Goal: Task Accomplishment & Management: Manage account settings

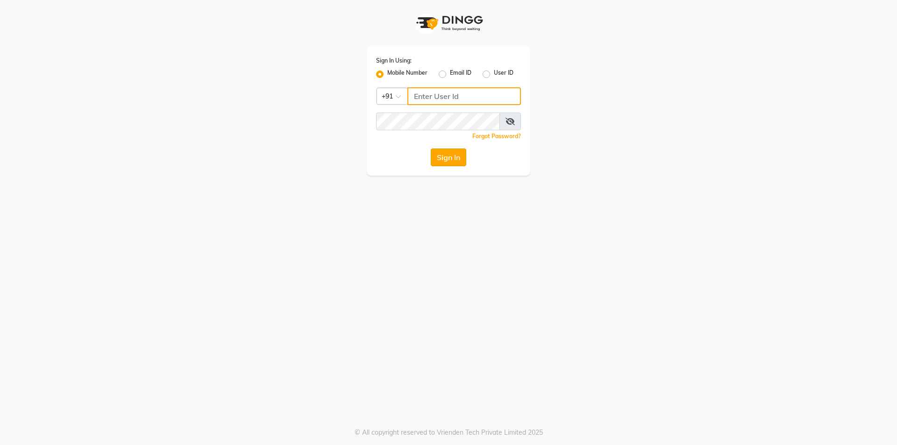
type input "9003631060"
click at [448, 155] on button "Sign In" at bounding box center [449, 158] width 36 height 18
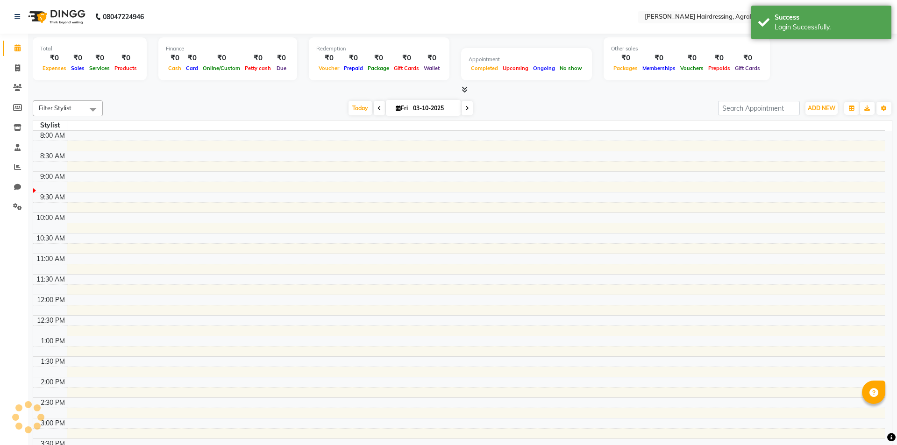
select select "en"
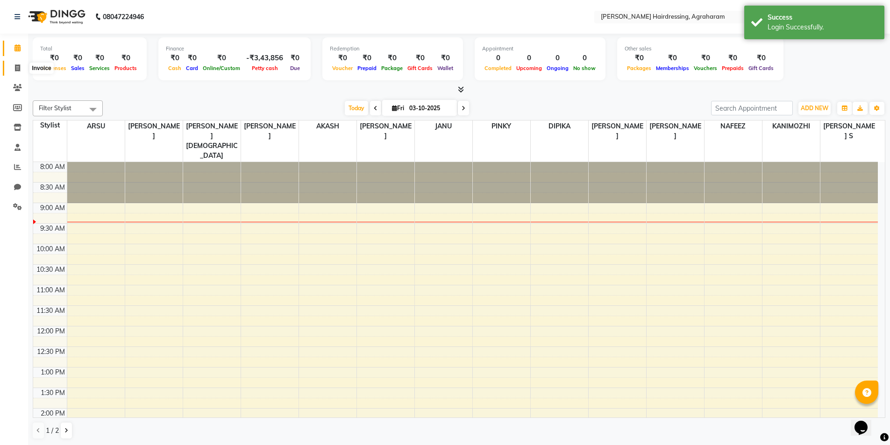
click at [18, 70] on icon at bounding box center [17, 67] width 5 height 7
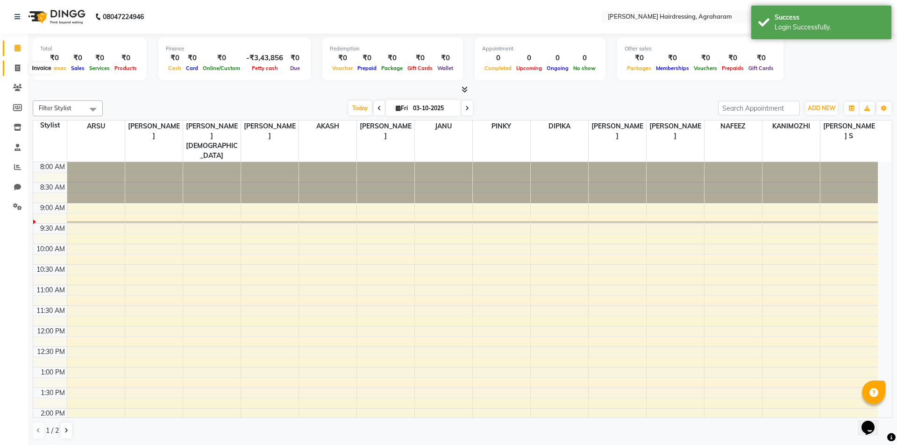
select select "7962"
select select "service"
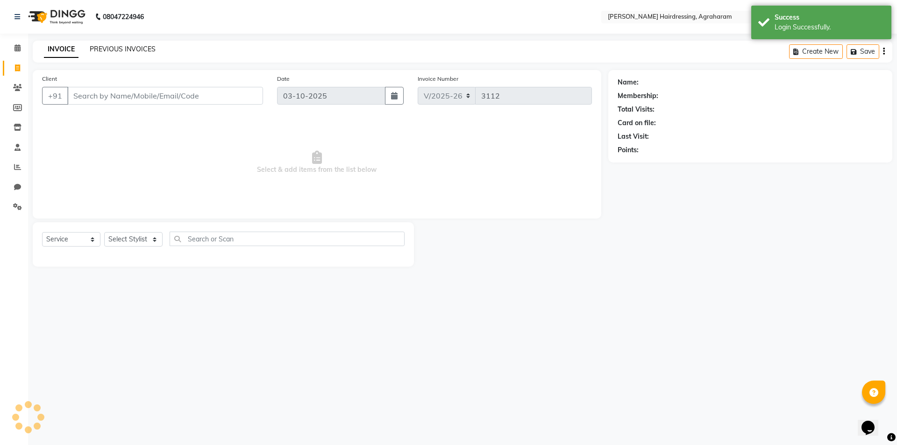
click at [122, 47] on link "PREVIOUS INVOICES" at bounding box center [123, 49] width 66 height 8
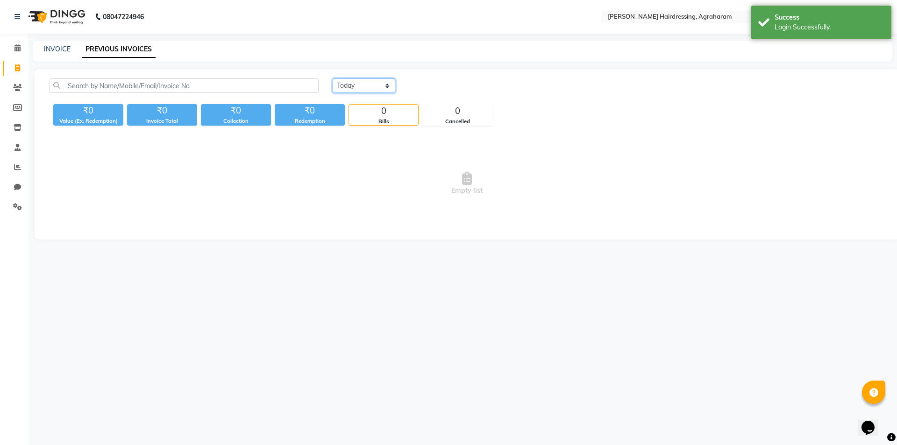
click at [377, 89] on select "[DATE] [DATE] Custom Range" at bounding box center [364, 86] width 63 height 14
click at [333, 79] on select "[DATE] [DATE] Custom Range" at bounding box center [364, 86] width 63 height 14
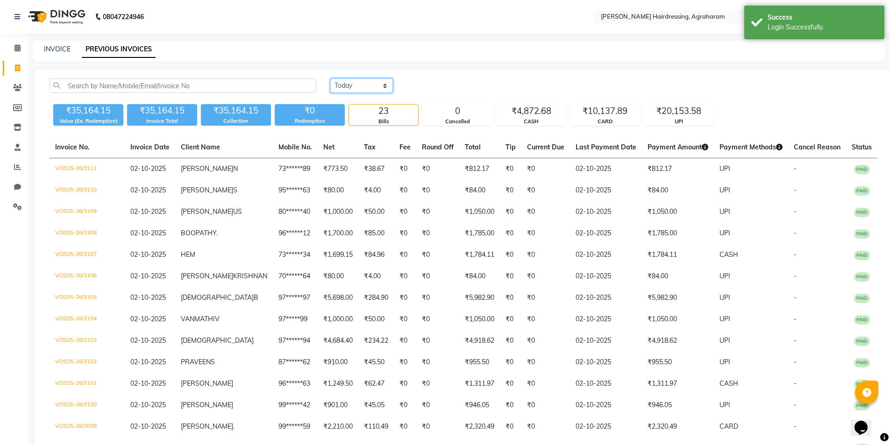
click at [356, 86] on select "[DATE] [DATE] Custom Range" at bounding box center [361, 86] width 63 height 14
select select "range"
click at [330, 79] on select "[DATE] [DATE] Custom Range" at bounding box center [361, 86] width 63 height 14
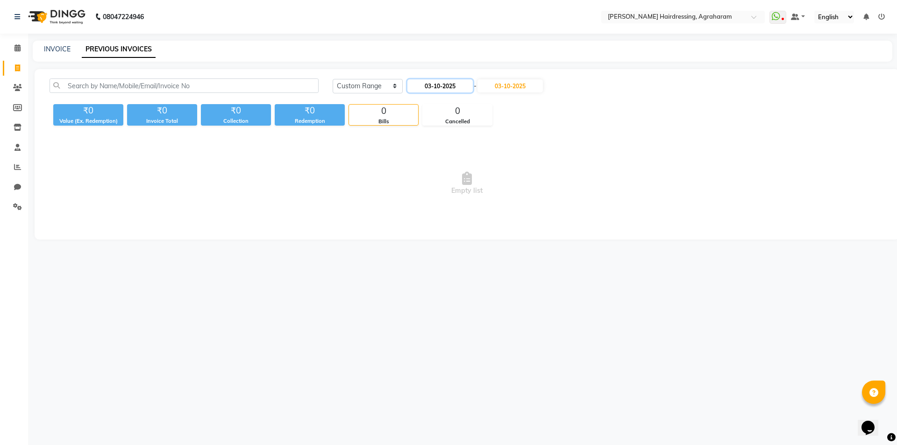
click at [454, 84] on input "03-10-2025" at bounding box center [439, 85] width 65 height 13
select select "10"
select select "2025"
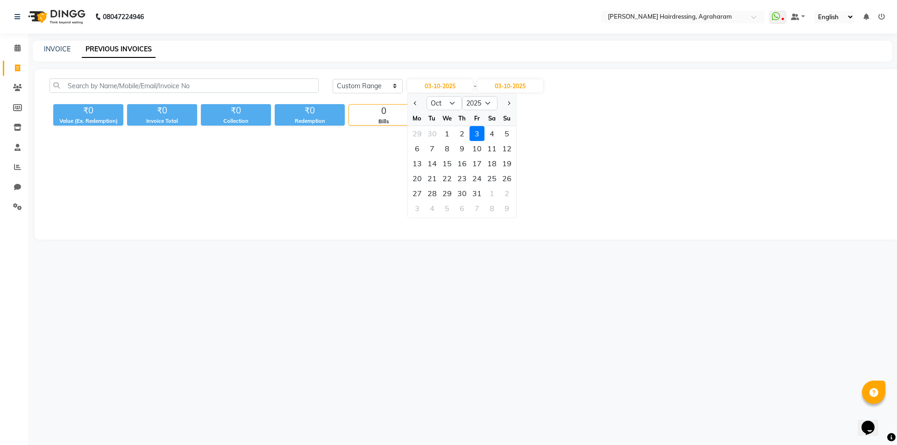
click at [446, 135] on div "1" at bounding box center [447, 133] width 15 height 15
type input "01-10-2025"
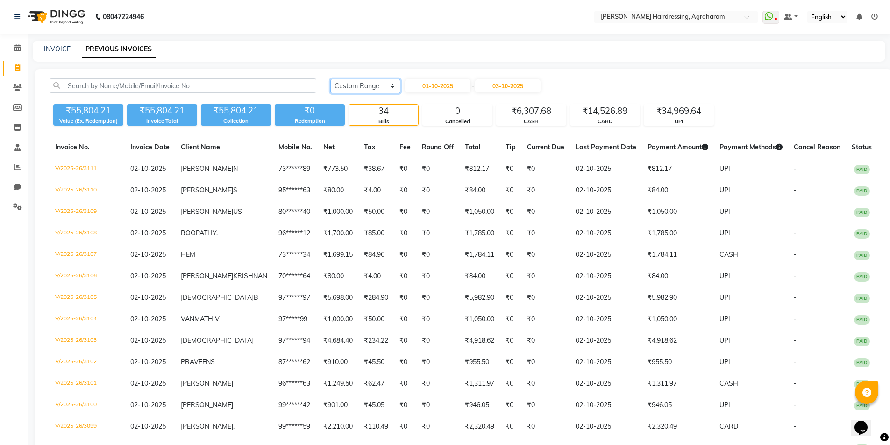
click at [387, 82] on select "[DATE] [DATE] Custom Range" at bounding box center [365, 86] width 70 height 14
select select "[DATE]"
click at [330, 79] on select "[DATE] [DATE] Custom Range" at bounding box center [365, 86] width 70 height 14
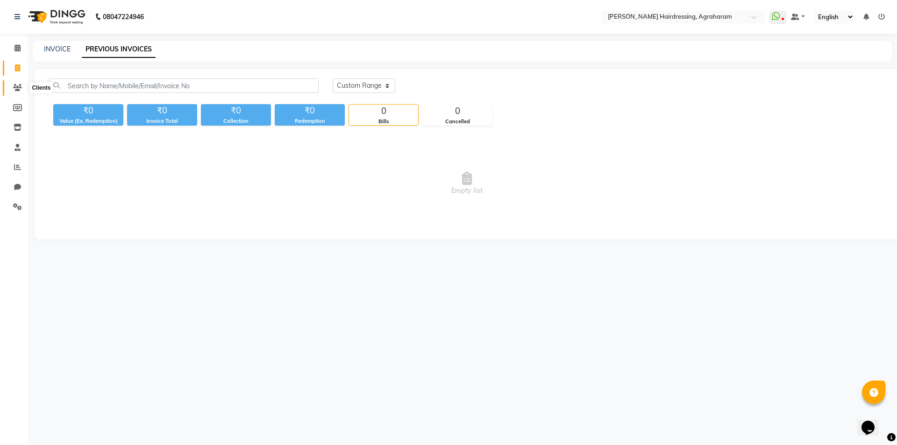
click at [16, 84] on icon at bounding box center [17, 87] width 9 height 7
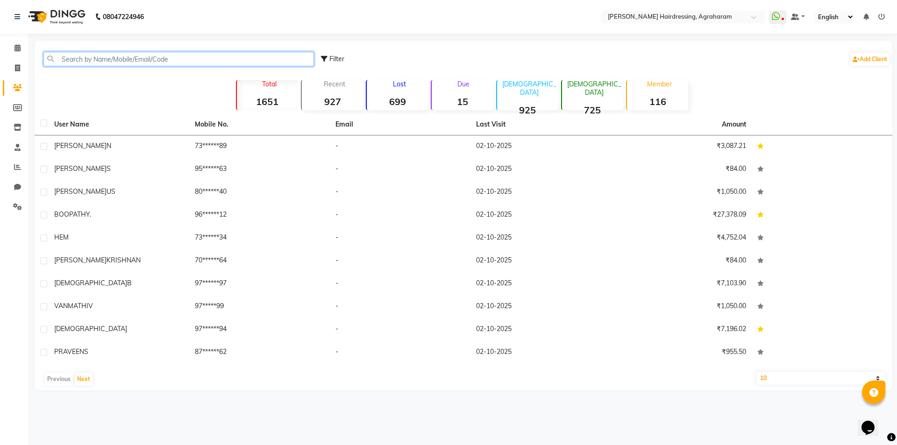
click at [84, 54] on input "text" at bounding box center [178, 59] width 271 height 14
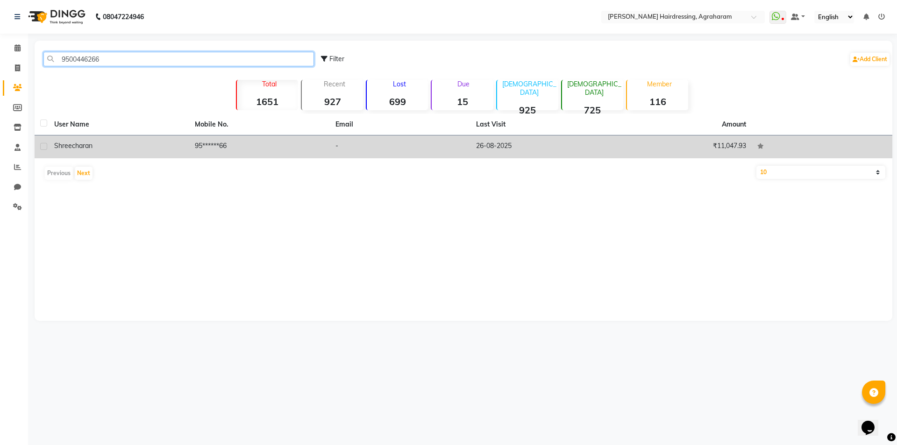
type input "9500446266"
click at [208, 145] on td "95******66" at bounding box center [259, 147] width 141 height 23
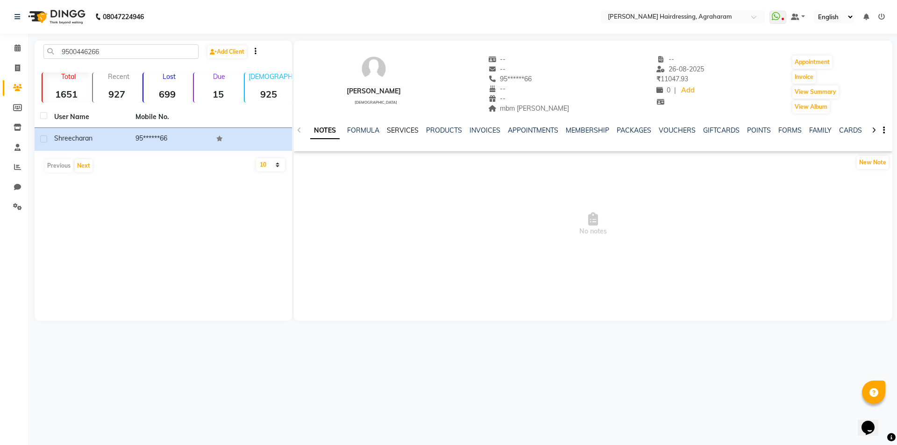
click at [403, 133] on link "SERVICES" at bounding box center [403, 130] width 32 height 8
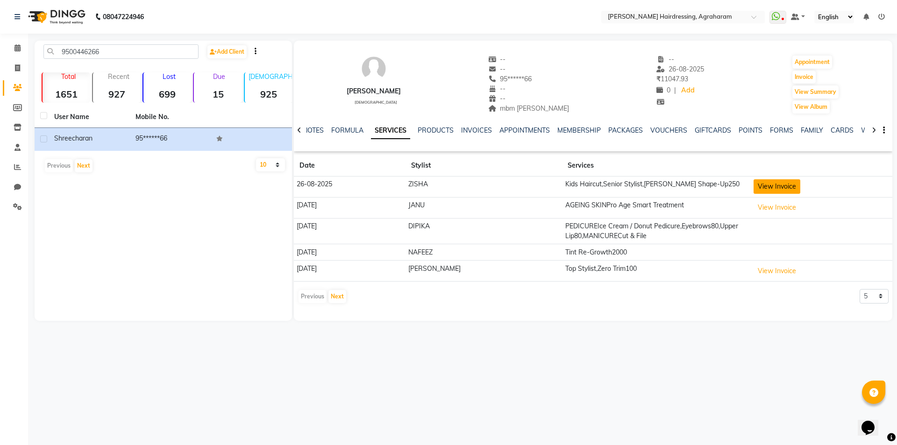
click at [762, 181] on button "View Invoice" at bounding box center [777, 186] width 47 height 14
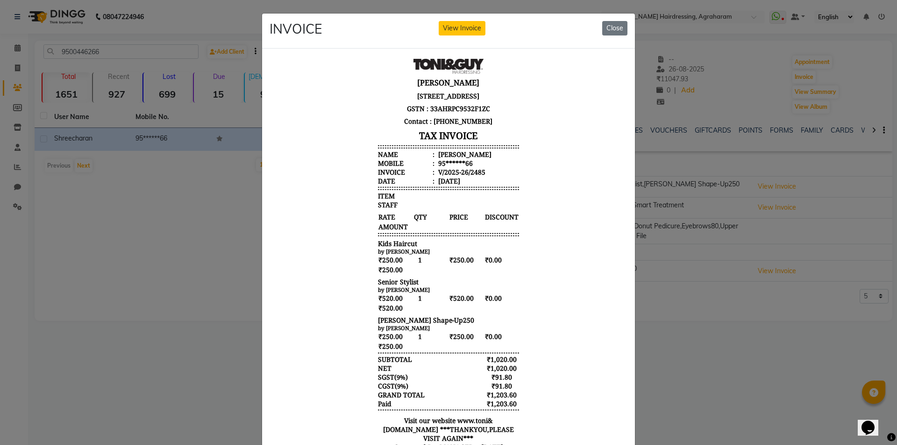
scroll to position [7, 0]
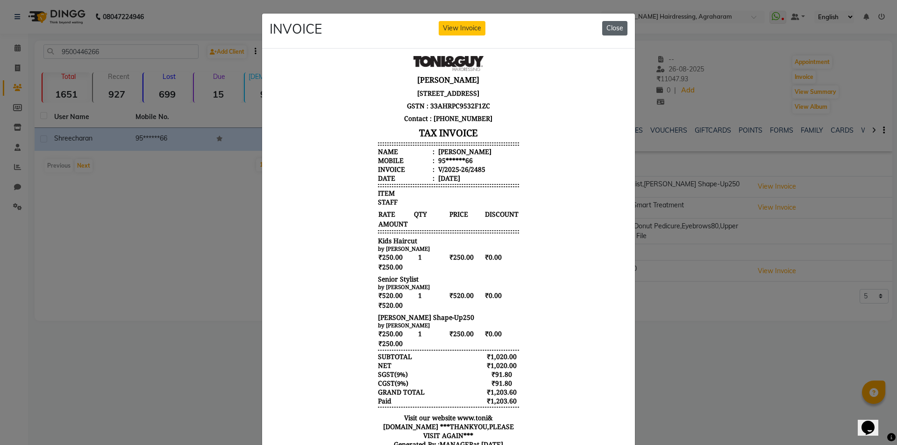
click at [610, 33] on button "Close" at bounding box center [614, 28] width 25 height 14
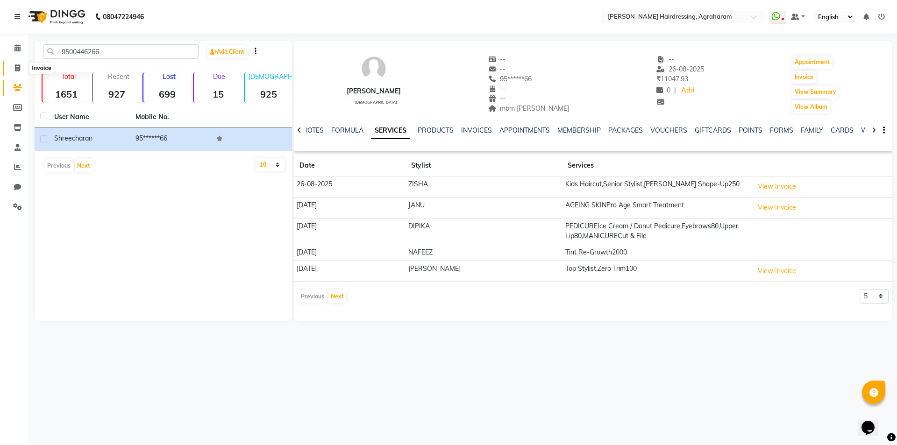
click at [13, 67] on span at bounding box center [17, 68] width 16 height 11
select select "service"
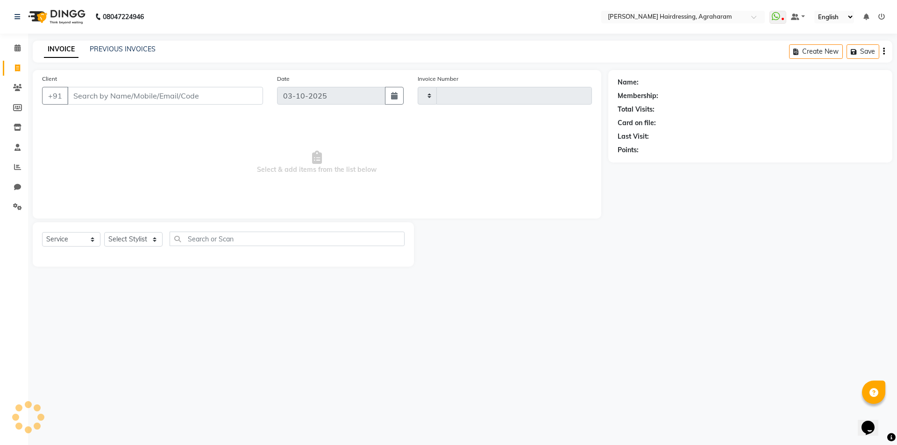
type input "3112"
select select "7962"
click at [114, 52] on link "PREVIOUS INVOICES" at bounding box center [123, 49] width 66 height 8
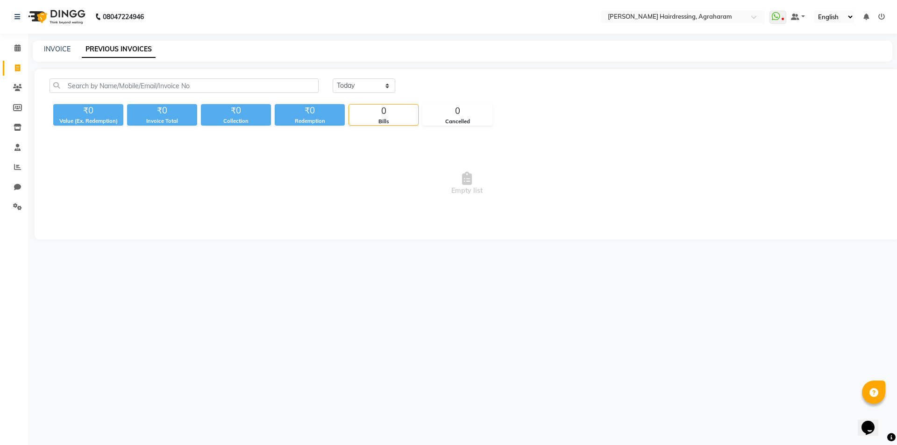
click at [19, 73] on link "Invoice" at bounding box center [14, 68] width 22 height 15
select select "7962"
select select "service"
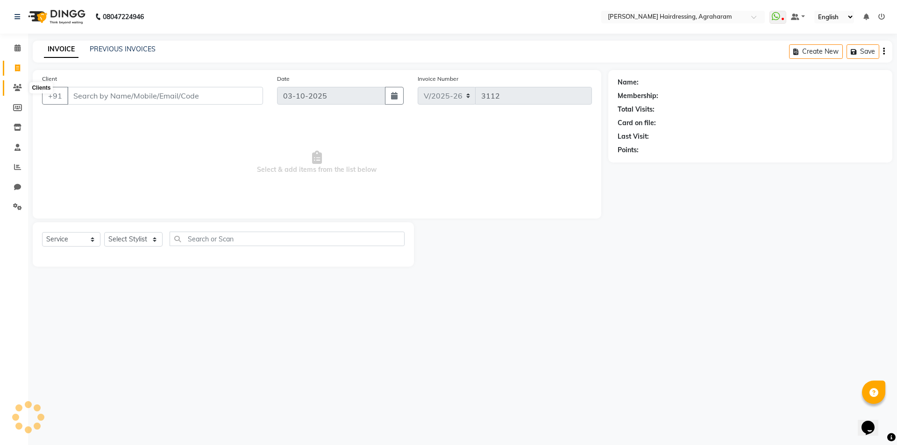
click at [20, 93] on span at bounding box center [17, 88] width 16 height 11
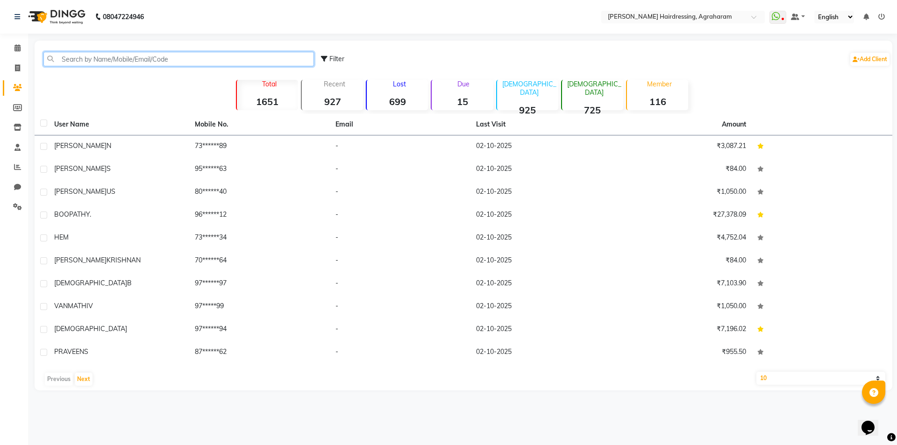
click at [89, 64] on input "text" at bounding box center [178, 59] width 271 height 14
click at [16, 210] on icon at bounding box center [17, 206] width 9 height 7
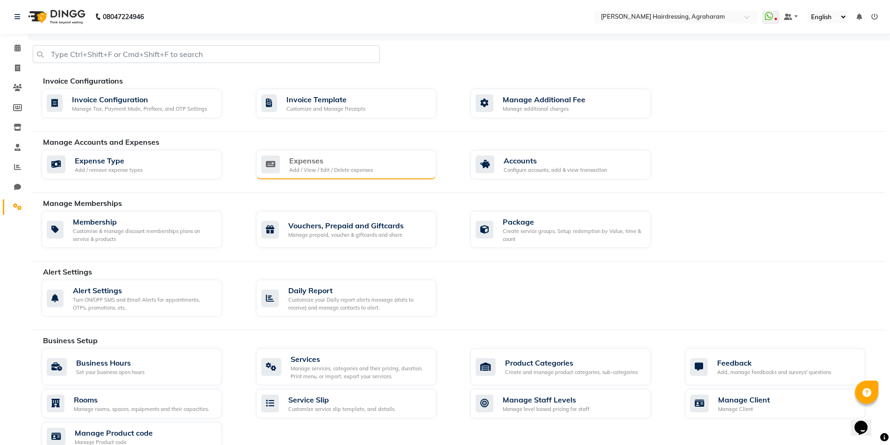
click at [306, 163] on div "Expenses" at bounding box center [331, 160] width 84 height 11
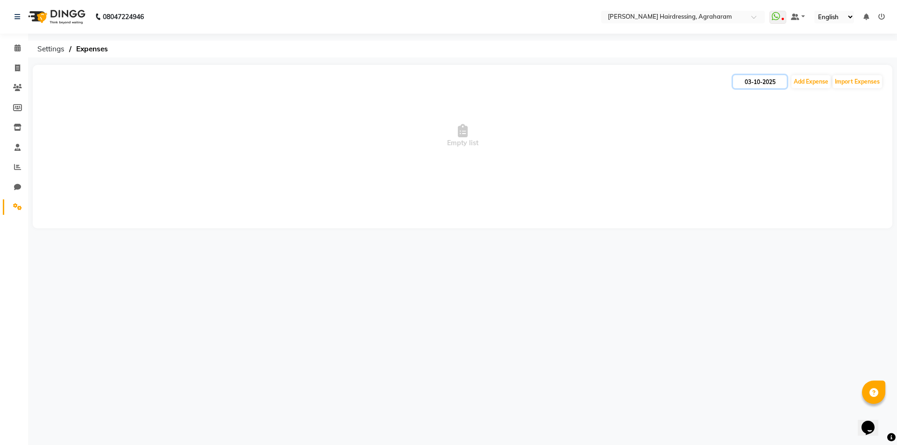
click at [756, 86] on input "03-10-2025" at bounding box center [760, 81] width 54 height 13
select select "10"
select select "2025"
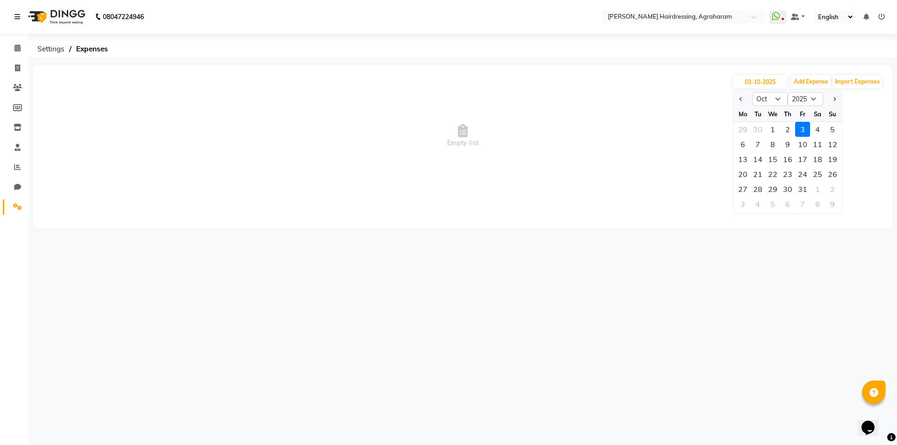
drag, startPoint x: 790, startPoint y: 132, endPoint x: 773, endPoint y: 137, distance: 17.5
click at [789, 132] on div "2" at bounding box center [787, 129] width 15 height 15
type input "02-10-2025"
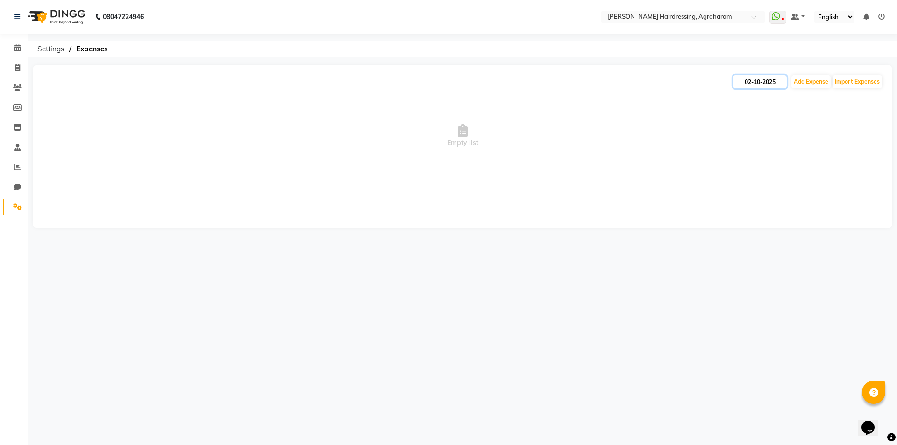
click at [765, 80] on input "02-10-2025" at bounding box center [760, 81] width 54 height 13
select select "10"
select select "2025"
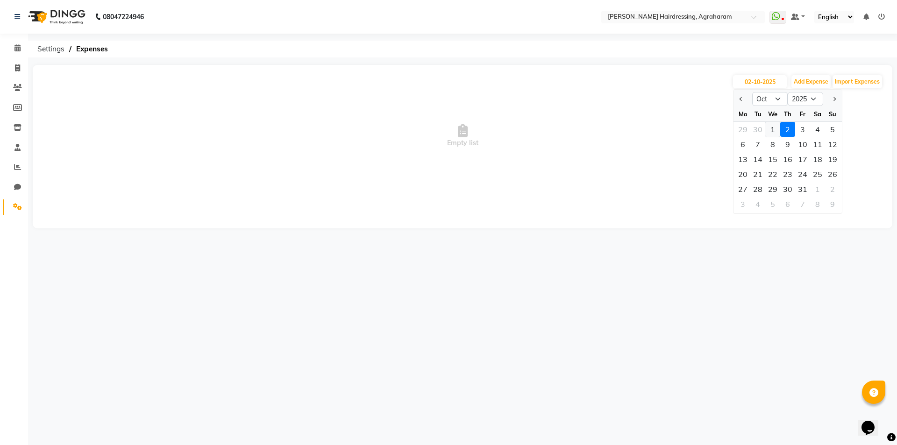
click at [771, 135] on div "1" at bounding box center [772, 129] width 15 height 15
type input "01-10-2025"
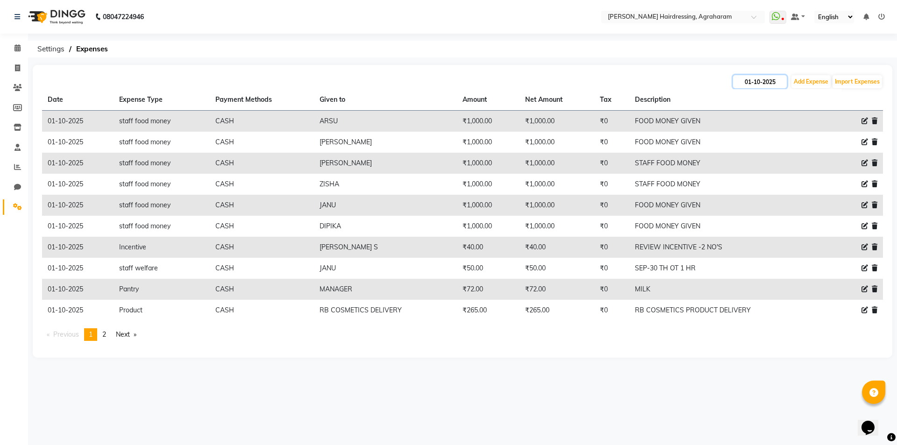
click at [761, 87] on input "01-10-2025" at bounding box center [760, 81] width 54 height 13
select select "10"
select select "2025"
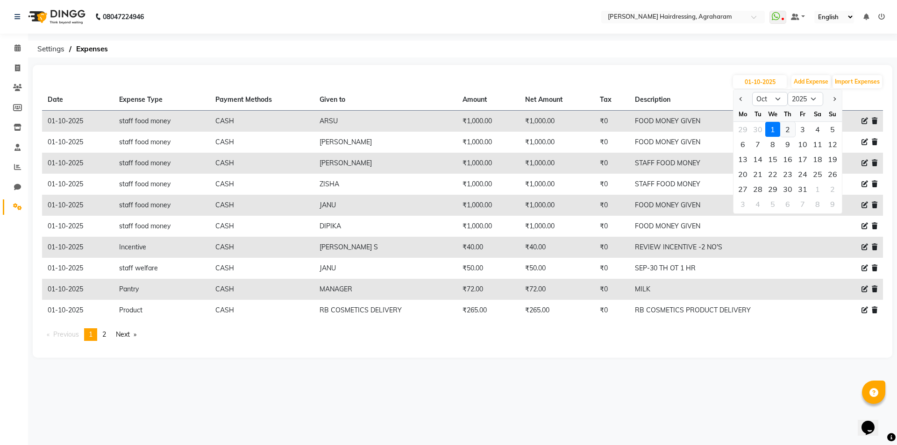
click at [791, 135] on div "2" at bounding box center [787, 129] width 15 height 15
type input "02-10-2025"
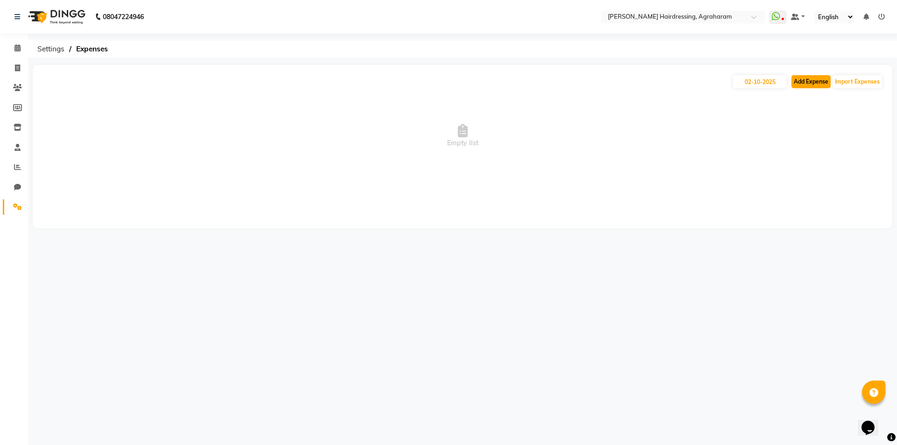
click at [814, 77] on button "Add Expense" at bounding box center [811, 81] width 39 height 13
select select "1"
select select "7111"
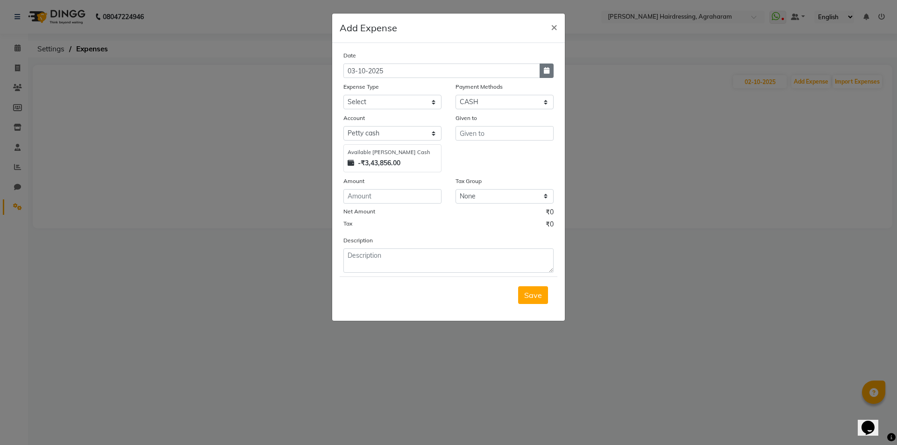
click at [547, 71] on icon "button" at bounding box center [547, 70] width 6 height 7
select select "10"
select select "2025"
click at [394, 120] on div "2" at bounding box center [398, 119] width 15 height 15
type input "02-10-2025"
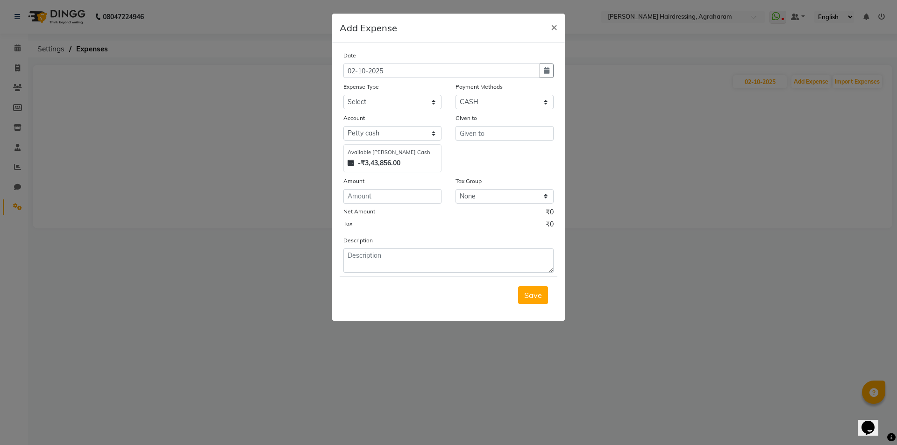
click at [408, 111] on div "Date [DATE] Expense Type Select Advance Salary cash given to office Cash transf…" at bounding box center [448, 161] width 210 height 222
click at [398, 106] on select "Select Advance Salary cash given to office Cash transfer to bank Client Snacks …" at bounding box center [392, 102] width 98 height 14
select select "20844"
click at [343, 95] on select "Select Advance Salary cash given to office Cash transfer to bank Client Snacks …" at bounding box center [392, 102] width 98 height 14
click at [484, 130] on input "text" at bounding box center [505, 133] width 98 height 14
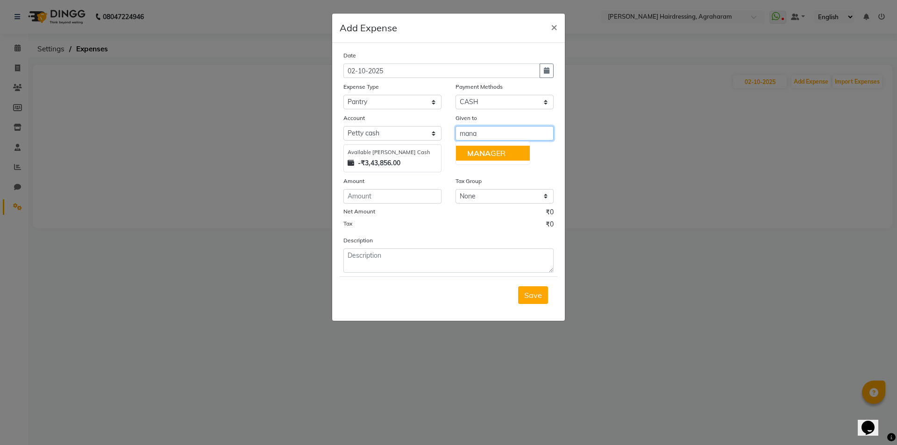
click at [488, 156] on span "MANA" at bounding box center [478, 153] width 23 height 9
type input "MANAGER"
click at [360, 197] on input "number" at bounding box center [392, 196] width 98 height 14
type input "72"
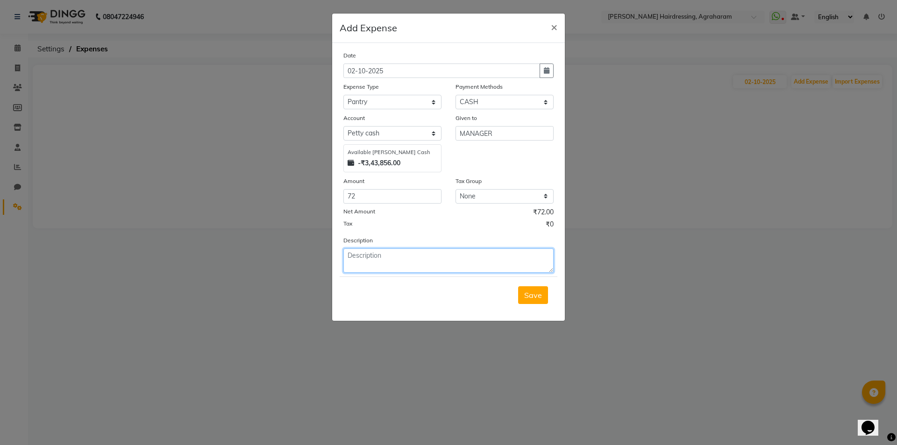
click at [359, 259] on textarea at bounding box center [448, 261] width 210 height 24
type textarea "p"
type textarea "milk"
click at [527, 293] on span "Save" at bounding box center [533, 295] width 18 height 9
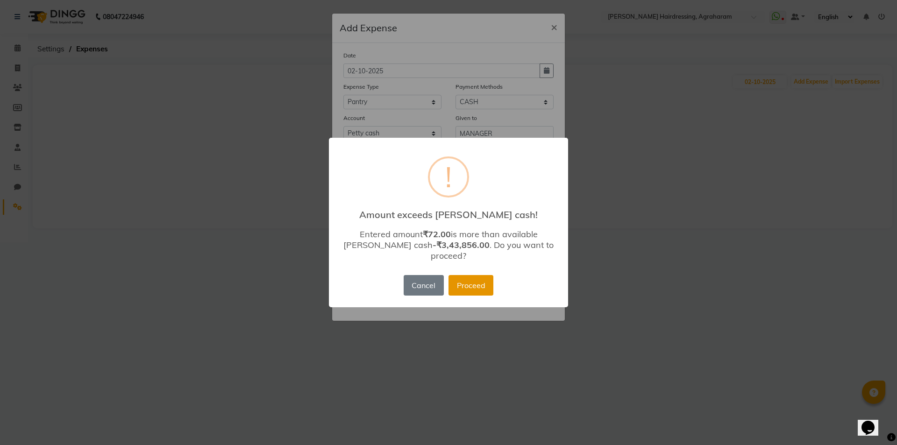
click at [463, 282] on button "Proceed" at bounding box center [471, 285] width 45 height 21
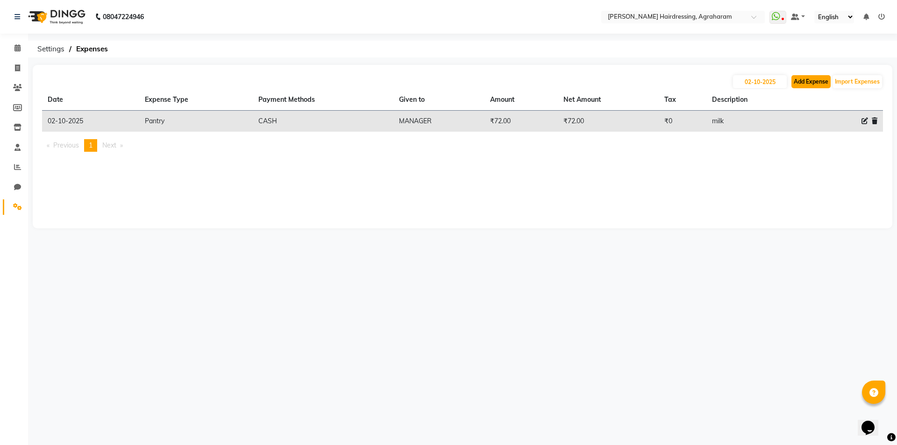
click at [810, 83] on button "Add Expense" at bounding box center [811, 81] width 39 height 13
select select "1"
select select "7111"
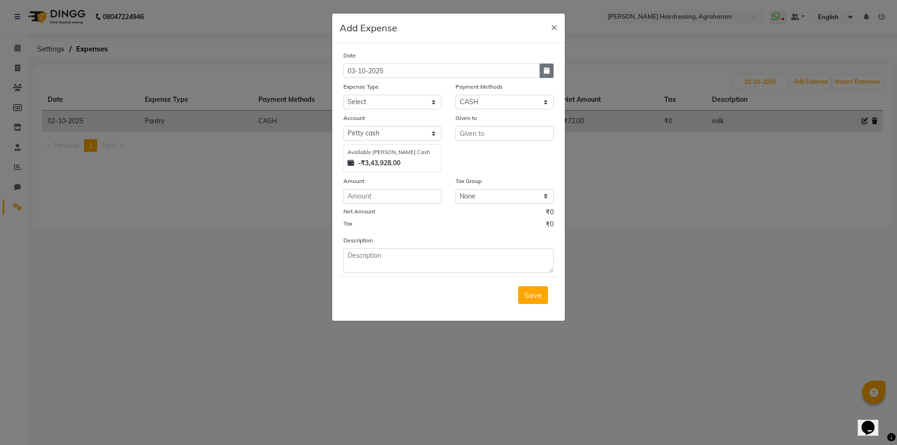
click at [546, 75] on button "button" at bounding box center [547, 71] width 14 height 14
select select "10"
select select "2025"
click at [397, 118] on div "2" at bounding box center [398, 119] width 15 height 15
type input "02-10-2025"
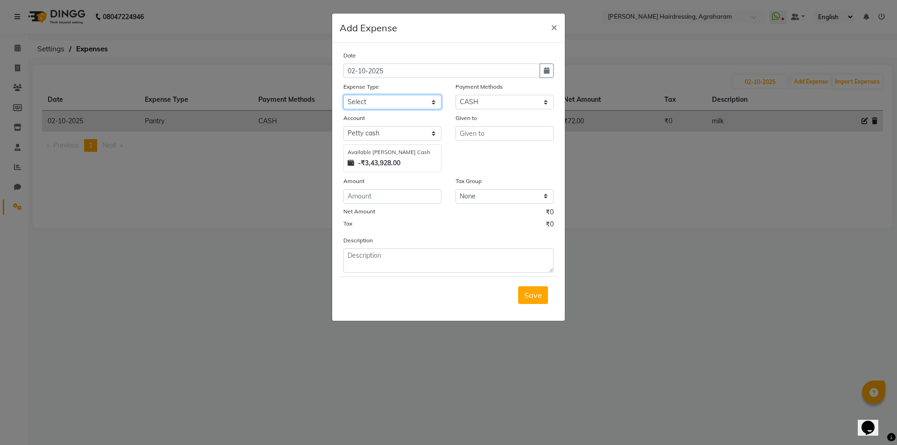
click at [399, 100] on select "Select Advance Salary cash given to office Cash transfer to bank Client Snacks …" at bounding box center [392, 102] width 98 height 14
select select "20855"
click at [343, 95] on select "Select Advance Salary cash given to office Cash transfer to bank Client Snacks …" at bounding box center [392, 102] width 98 height 14
click at [498, 130] on input "text" at bounding box center [505, 133] width 98 height 14
type input "["
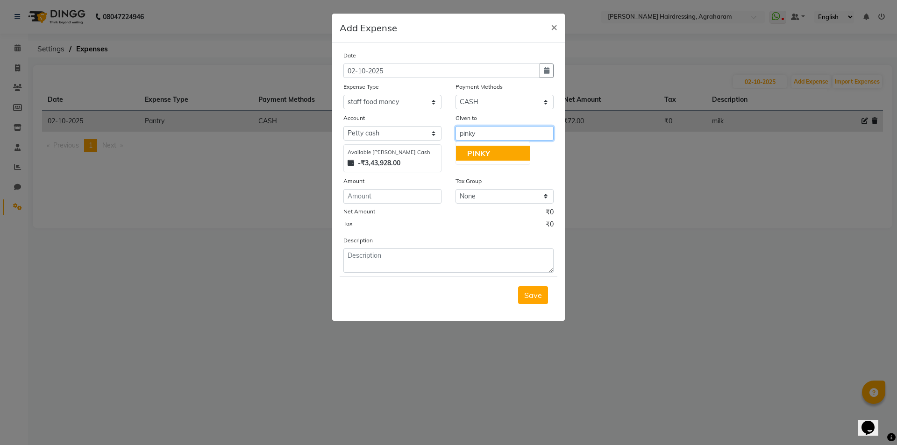
click at [494, 148] on button "PINKY" at bounding box center [493, 153] width 74 height 15
type input "PINKY"
click at [360, 192] on input "number" at bounding box center [392, 196] width 98 height 14
type input "1000"
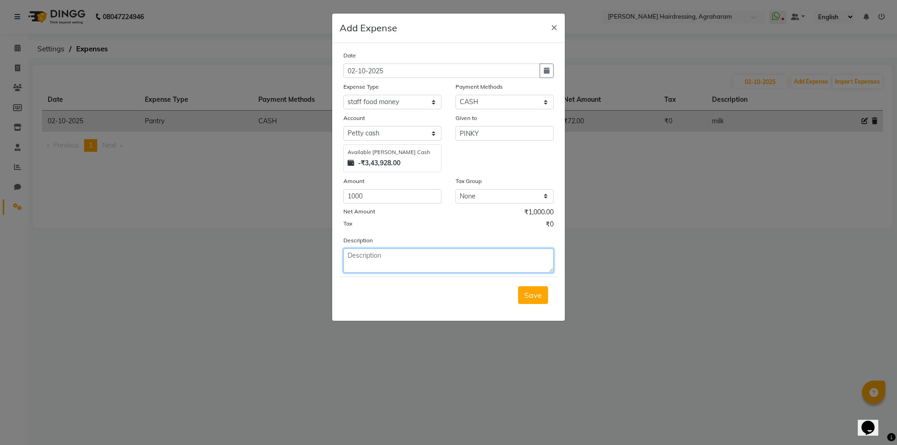
click at [366, 253] on textarea at bounding box center [448, 261] width 210 height 24
type textarea "food money"
click at [534, 300] on button "Save" at bounding box center [533, 295] width 30 height 18
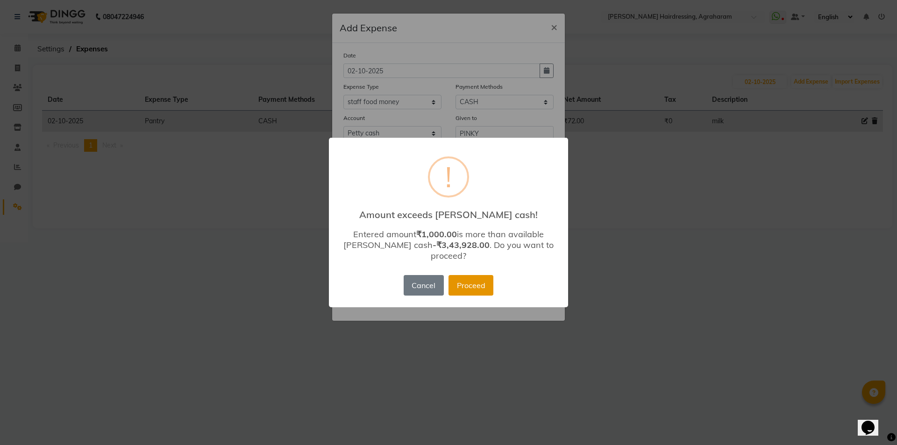
click at [489, 282] on button "Proceed" at bounding box center [471, 285] width 45 height 21
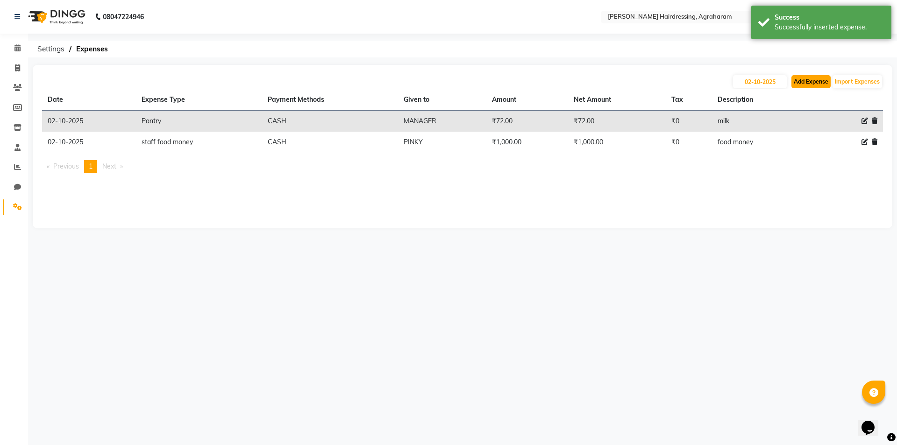
click at [823, 85] on button "Add Expense" at bounding box center [811, 81] width 39 height 13
select select "1"
select select "7111"
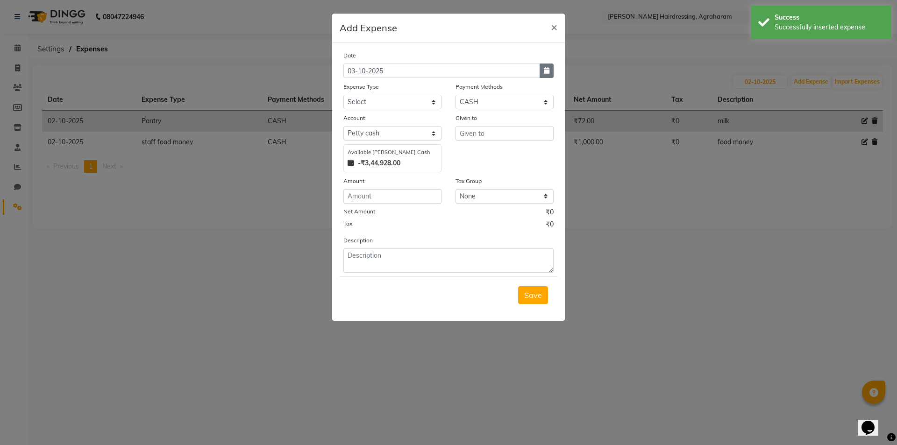
click at [544, 73] on icon "button" at bounding box center [547, 70] width 6 height 7
select select "10"
select select "2025"
click at [400, 125] on div "2" at bounding box center [398, 119] width 15 height 15
type input "02-10-2025"
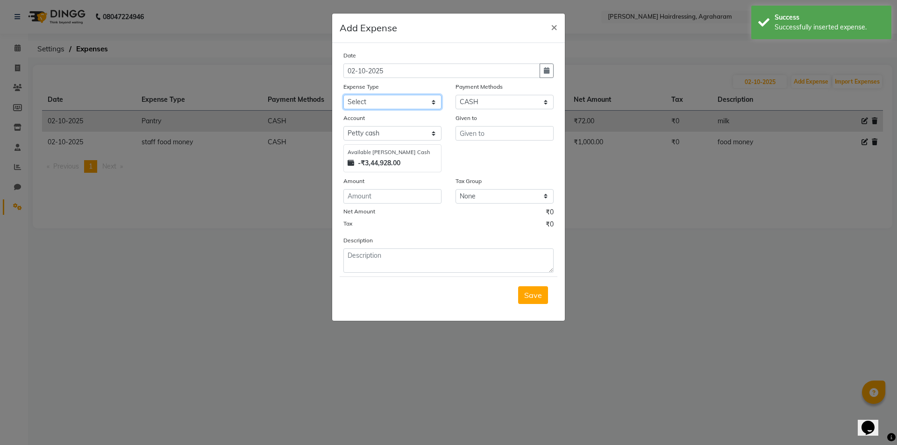
click at [409, 100] on select "Select Advance Salary cash given to office Cash transfer to bank Client Snacks …" at bounding box center [392, 102] width 98 height 14
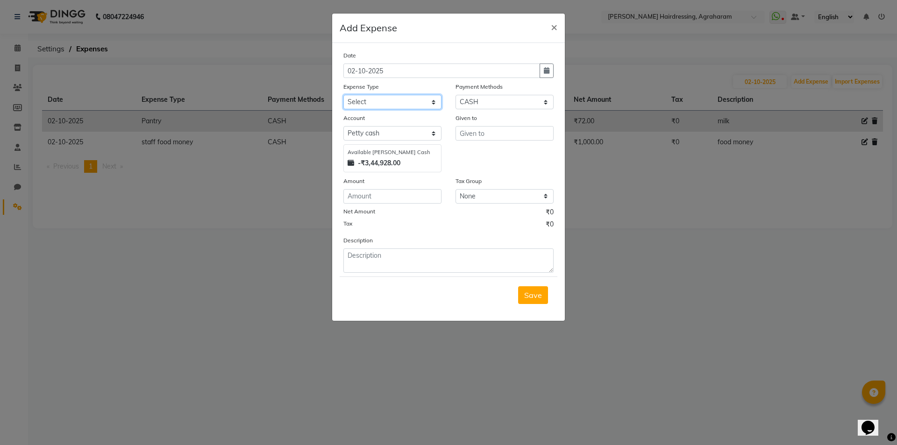
select select "20855"
click at [343, 95] on select "Select Advance Salary cash given to office Cash transfer to bank Client Snacks …" at bounding box center [392, 102] width 98 height 14
click at [475, 133] on input "text" at bounding box center [505, 133] width 98 height 14
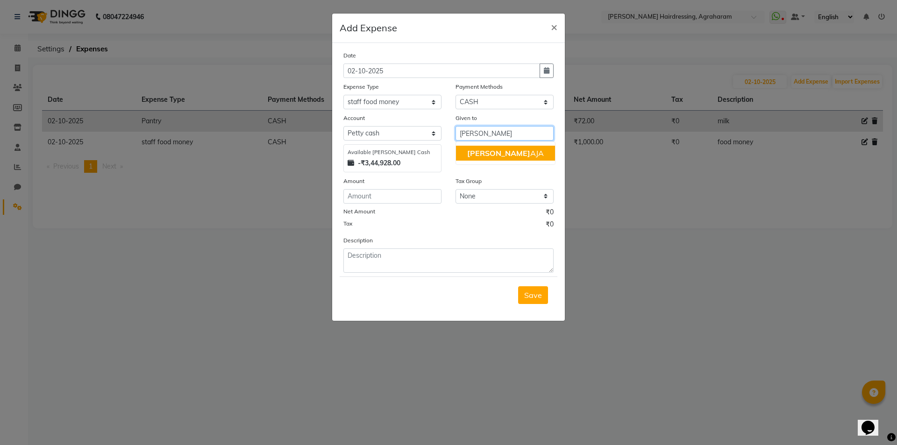
click at [491, 153] on ngb-highlight "[PERSON_NAME]" at bounding box center [505, 153] width 77 height 9
type input "[PERSON_NAME]"
click at [406, 199] on input "number" at bounding box center [392, 196] width 98 height 14
type input "1000"
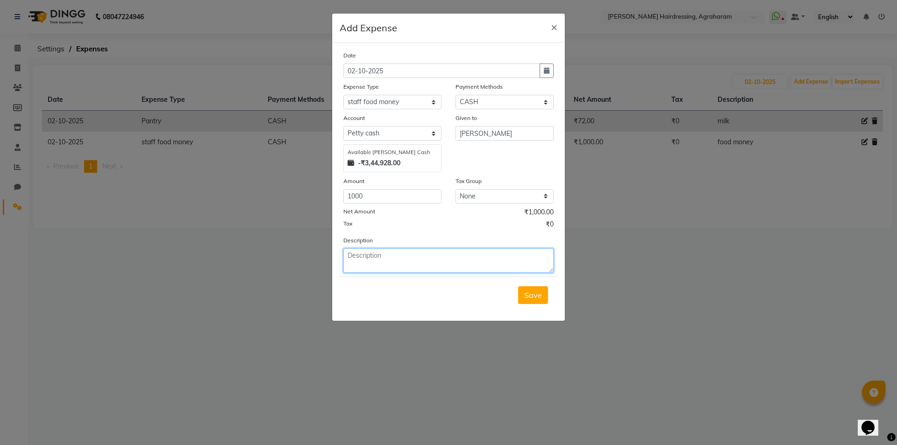
click at [373, 262] on textarea at bounding box center [448, 261] width 210 height 24
type textarea "food money"
click at [541, 299] on span "Save" at bounding box center [533, 295] width 18 height 9
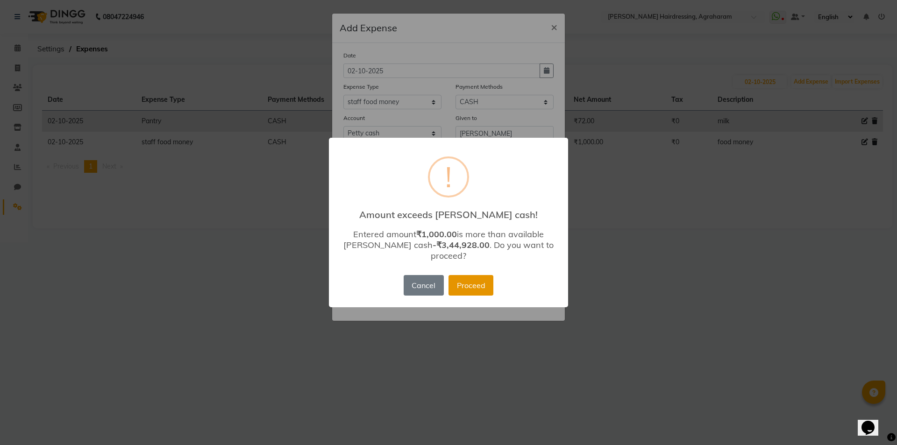
click at [474, 277] on button "Proceed" at bounding box center [471, 285] width 45 height 21
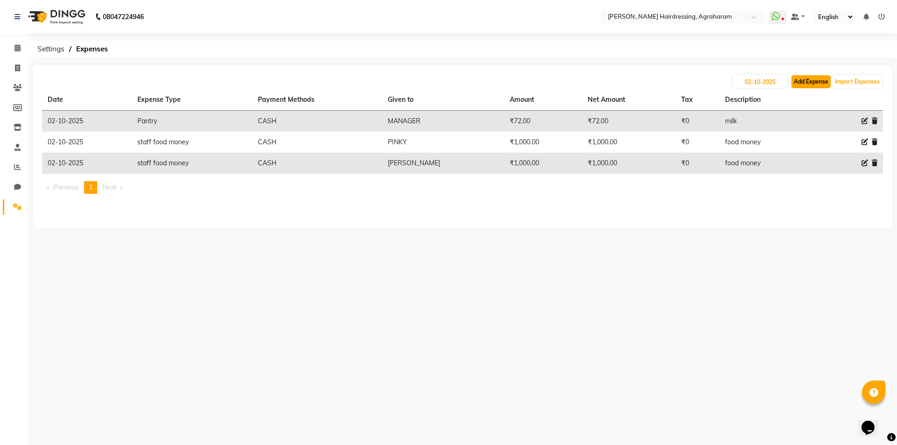
click at [812, 84] on button "Add Expense" at bounding box center [811, 81] width 39 height 13
select select "1"
select select "7111"
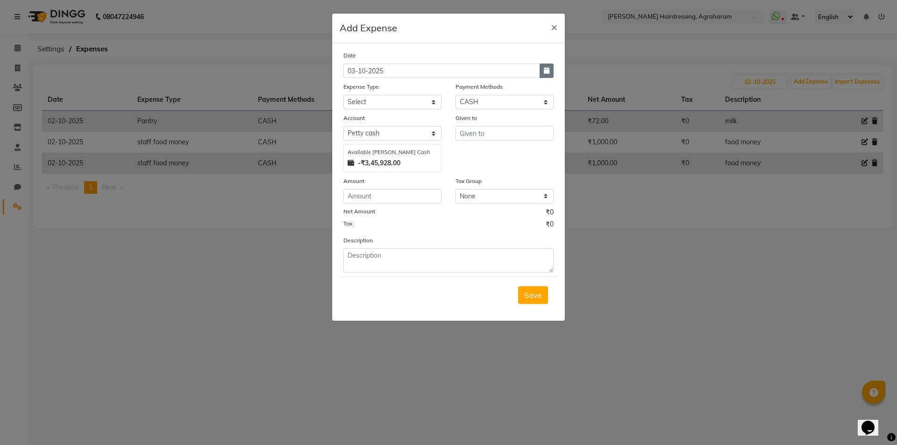
click at [546, 75] on button "button" at bounding box center [547, 71] width 14 height 14
select select "10"
select select "2025"
click at [399, 122] on div "2" at bounding box center [398, 119] width 15 height 15
type input "02-10-2025"
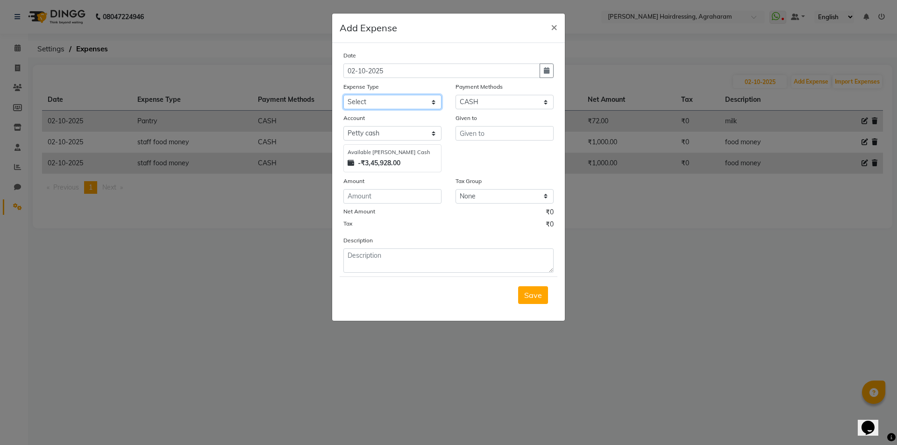
click at [397, 107] on select "Select Advance Salary cash given to office Cash transfer to bank Client Snacks …" at bounding box center [392, 102] width 98 height 14
select select "20854"
click at [343, 95] on select "Select Advance Salary cash given to office Cash transfer to bank Client Snacks …" at bounding box center [392, 102] width 98 height 14
click at [498, 140] on input "text" at bounding box center [505, 133] width 98 height 14
click at [485, 156] on span "ARSU" at bounding box center [477, 153] width 21 height 9
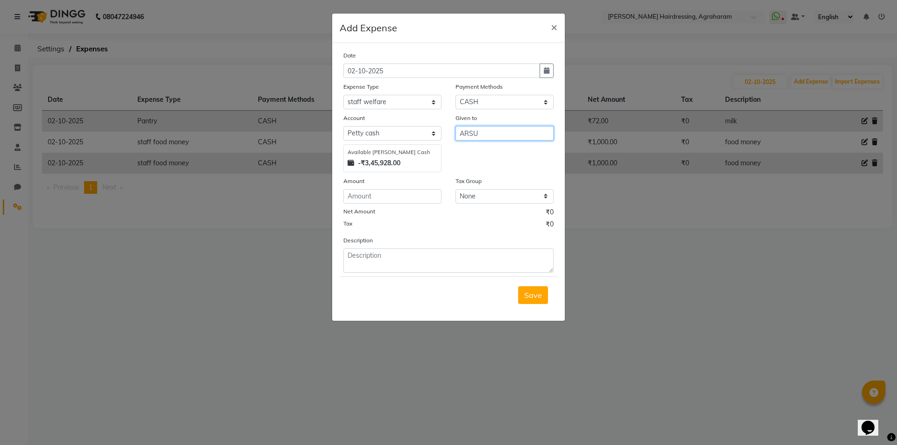
type input "ARSU"
click at [393, 198] on input "number" at bounding box center [392, 196] width 98 height 14
type input "100"
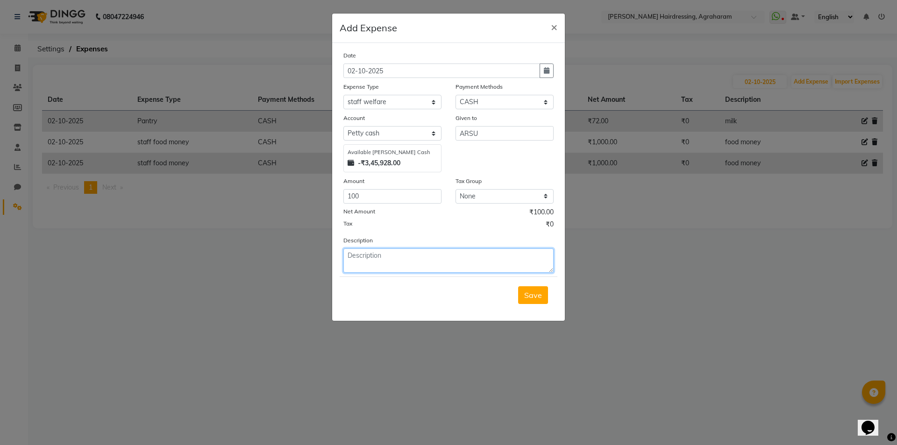
click at [386, 250] on textarea at bounding box center [448, 261] width 210 height 24
type textarea "o"
type textarea "OT 2 HRS"
click at [534, 298] on span "Save" at bounding box center [533, 295] width 18 height 9
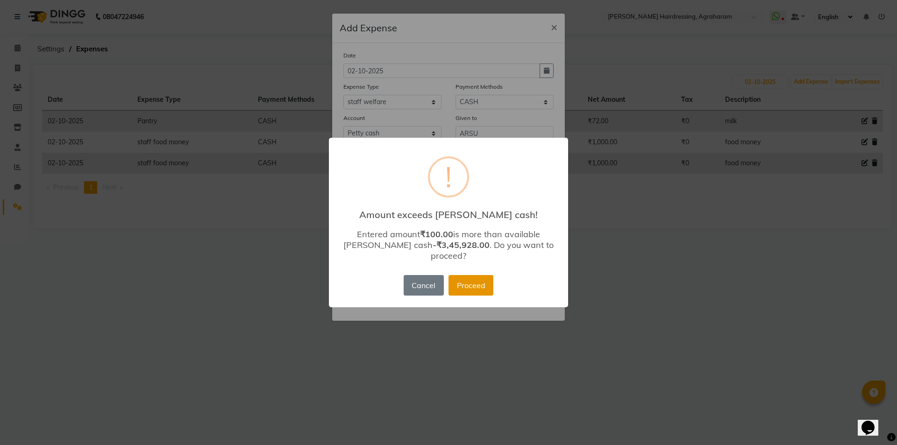
click at [470, 284] on button "Proceed" at bounding box center [471, 285] width 45 height 21
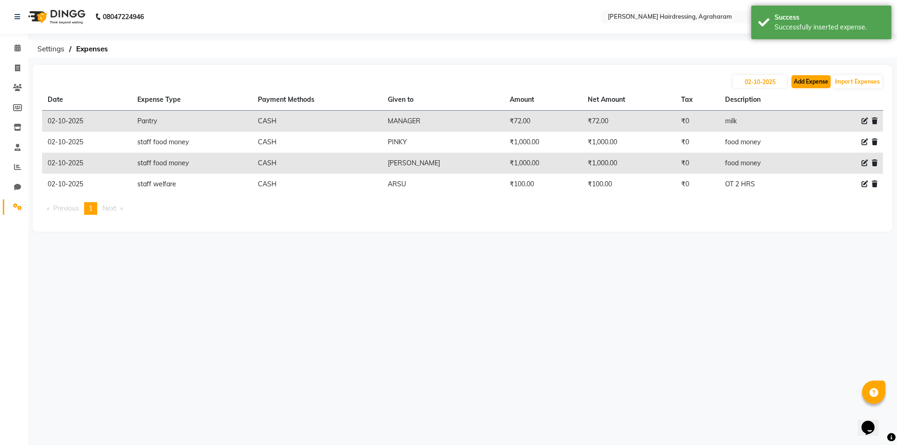
click at [821, 85] on button "Add Expense" at bounding box center [811, 81] width 39 height 13
select select "1"
select select "7111"
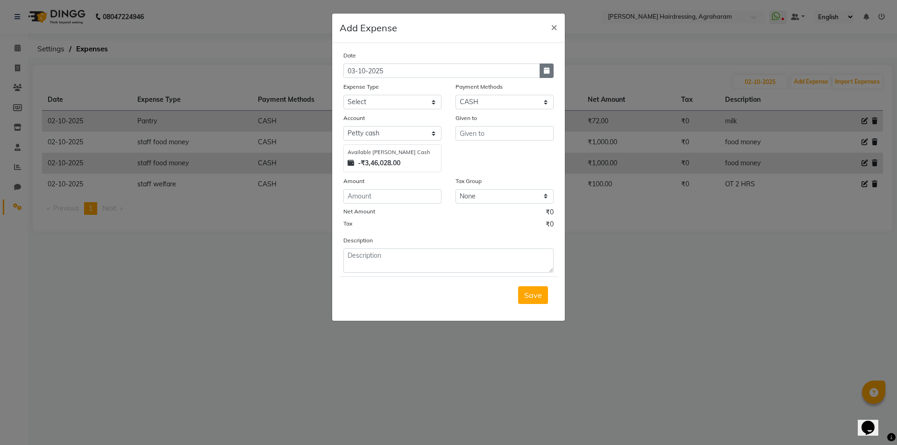
click at [548, 71] on icon "button" at bounding box center [547, 70] width 6 height 7
select select "10"
select select "2025"
click at [401, 122] on div "2" at bounding box center [398, 119] width 15 height 15
type input "02-10-2025"
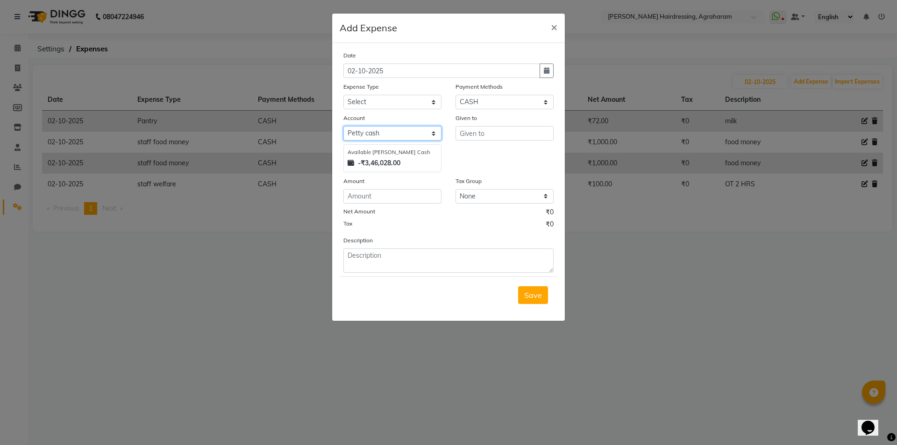
click at [432, 131] on select "Select [PERSON_NAME] cash Default account" at bounding box center [392, 133] width 98 height 14
click at [414, 100] on select "Select Advance Salary cash given to office Cash transfer to bank Client Snacks …" at bounding box center [392, 102] width 98 height 14
select select "20854"
click at [343, 95] on select "Select Advance Salary cash given to office Cash transfer to bank Client Snacks …" at bounding box center [392, 102] width 98 height 14
click at [484, 129] on input "text" at bounding box center [505, 133] width 98 height 14
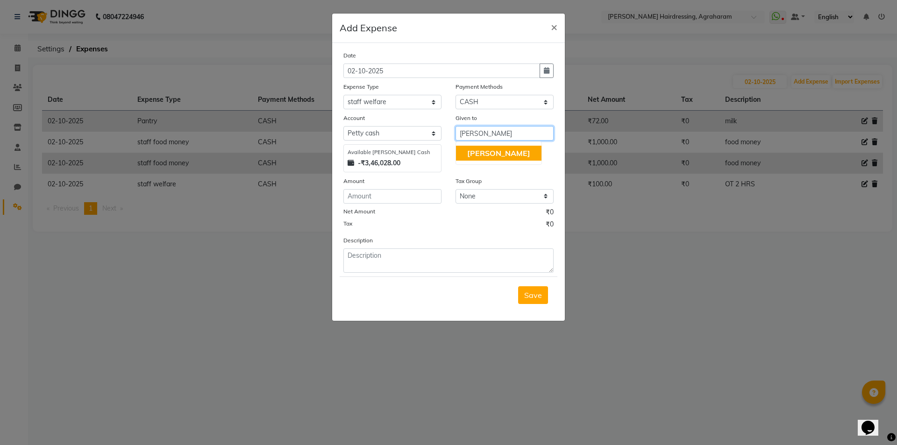
click at [502, 152] on button "[PERSON_NAME]" at bounding box center [499, 153] width 86 height 15
type input "[PERSON_NAME]"
click at [357, 195] on input "number" at bounding box center [392, 196] width 98 height 14
type input "150"
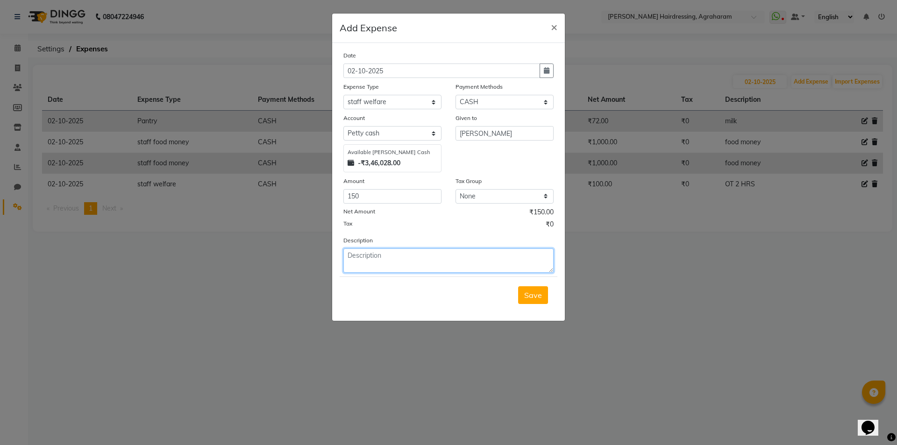
click at [381, 258] on textarea at bounding box center [448, 261] width 210 height 24
type textarea "3"
type textarea "OT -3 HRS"
click at [536, 294] on span "Save" at bounding box center [533, 295] width 18 height 9
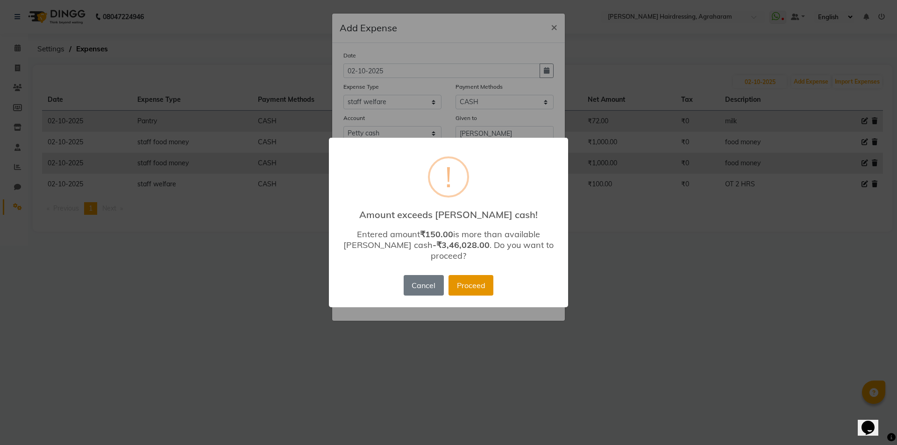
click at [477, 282] on button "Proceed" at bounding box center [471, 285] width 45 height 21
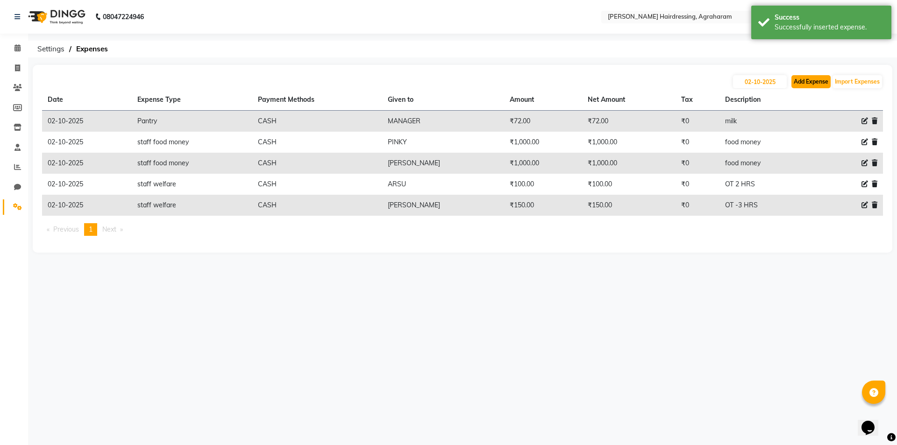
click at [819, 86] on button "Add Expense" at bounding box center [811, 81] width 39 height 13
select select "1"
select select "7111"
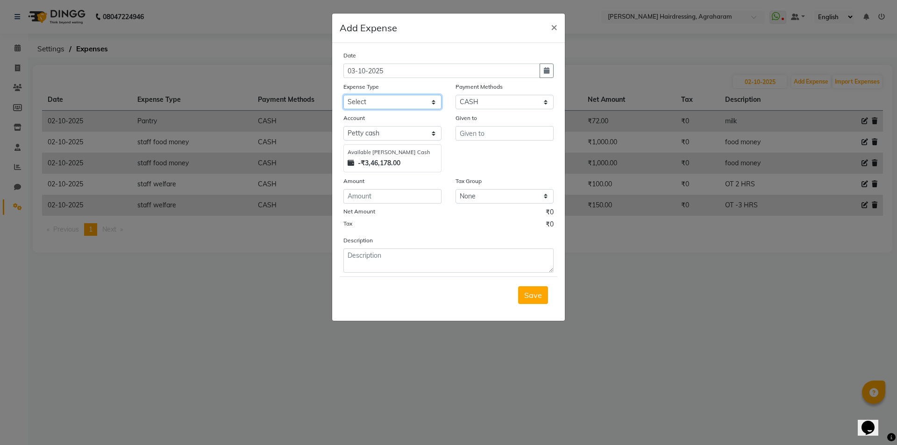
click at [424, 105] on select "Select Advance Salary cash given to office Cash transfer to bank Client Snacks …" at bounding box center [392, 102] width 98 height 14
select select "20854"
click at [343, 95] on select "Select Advance Salary cash given to office Cash transfer to bank Client Snacks …" at bounding box center [392, 102] width 98 height 14
click at [477, 127] on input "text" at bounding box center [505, 133] width 98 height 14
click at [474, 157] on span "PINKY" at bounding box center [478, 153] width 23 height 9
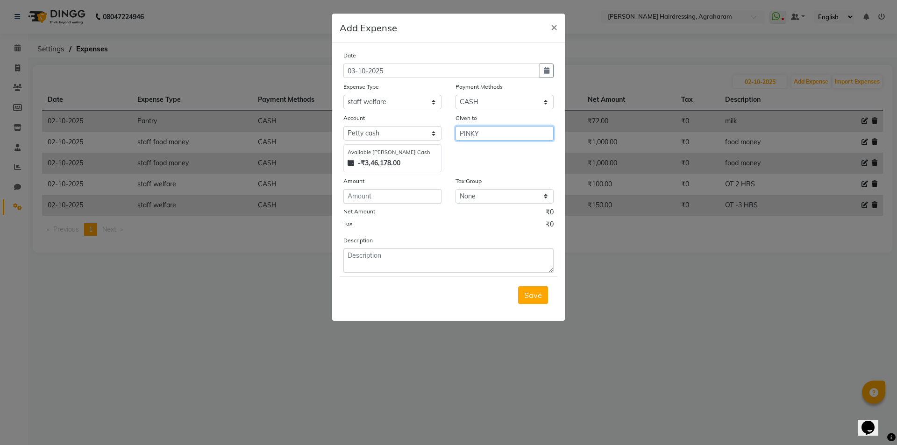
type input "PINKY"
click at [390, 196] on input "number" at bounding box center [392, 196] width 98 height 14
type input "50"
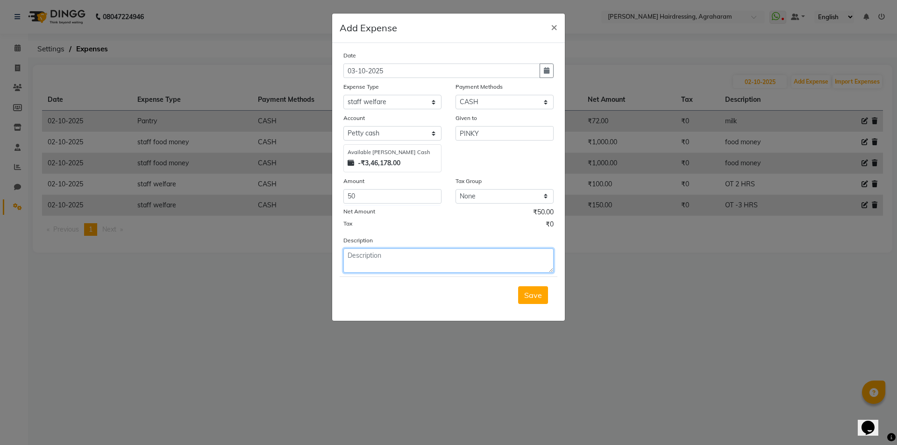
click at [364, 257] on textarea at bounding box center [448, 261] width 210 height 24
type textarea "OT -1 HR"
click at [544, 302] on button "Save" at bounding box center [533, 295] width 30 height 18
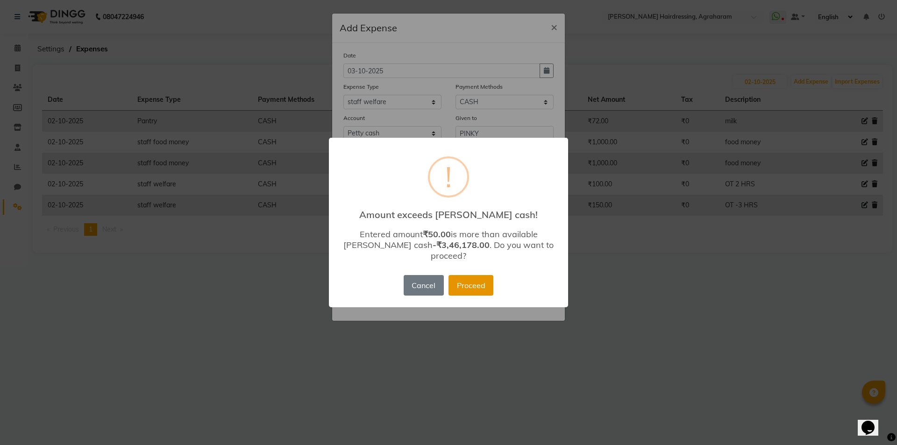
click at [465, 276] on button "Proceed" at bounding box center [471, 285] width 45 height 21
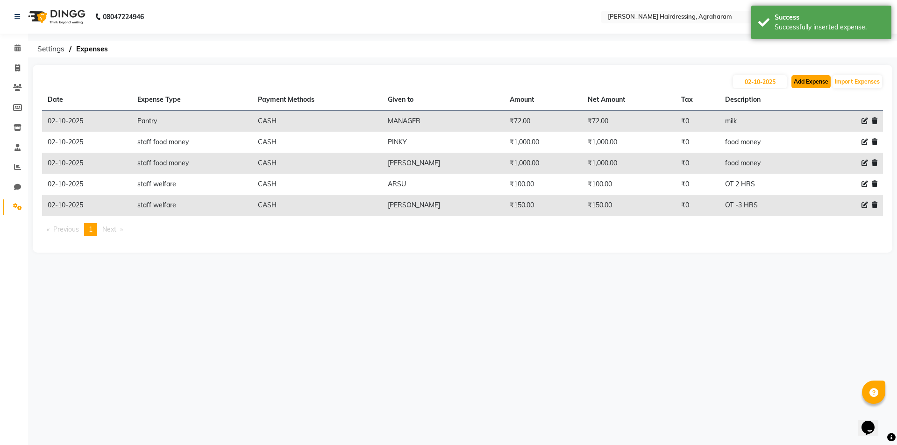
click at [817, 82] on button "Add Expense" at bounding box center [811, 81] width 39 height 13
select select "1"
select select "7111"
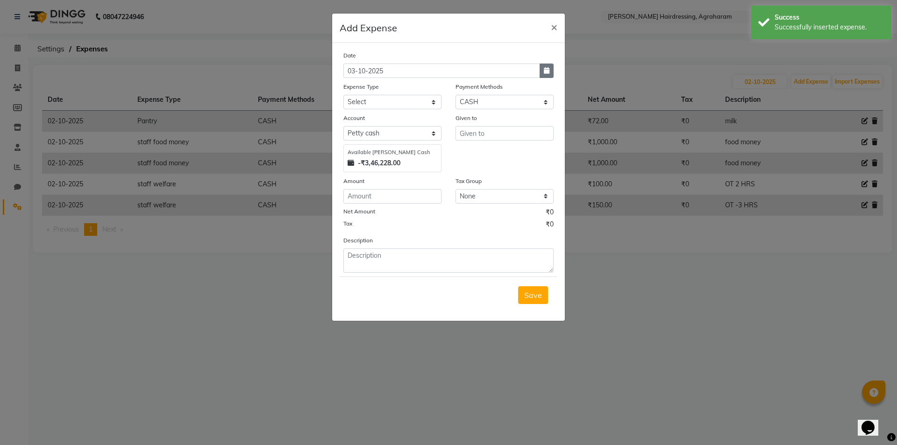
click at [550, 75] on button "button" at bounding box center [547, 71] width 14 height 14
select select "10"
select select "2025"
click at [395, 119] on div "2" at bounding box center [398, 119] width 15 height 15
type input "02-10-2025"
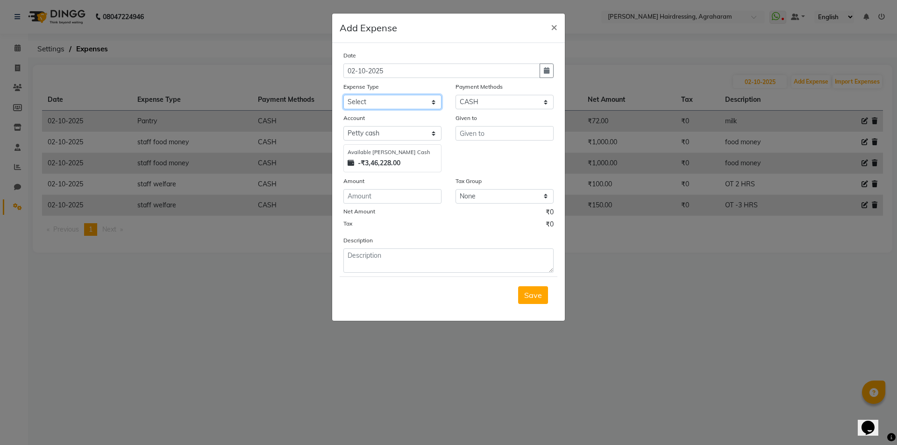
click at [435, 103] on select "Select Advance Salary cash given to office Cash transfer to bank Client Snacks …" at bounding box center [392, 102] width 98 height 14
select select "20841"
click at [343, 95] on select "Select Advance Salary cash given to office Cash transfer to bank Client Snacks …" at bounding box center [392, 102] width 98 height 14
click at [478, 128] on input "text" at bounding box center [505, 133] width 98 height 14
click at [473, 155] on span "PINKY" at bounding box center [478, 153] width 23 height 9
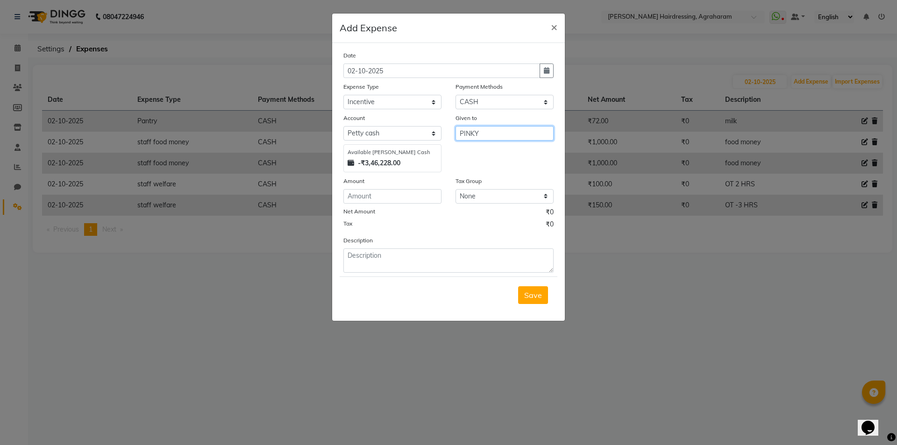
type input "PINKY"
click at [397, 193] on input "number" at bounding box center [392, 196] width 98 height 14
type input "100"
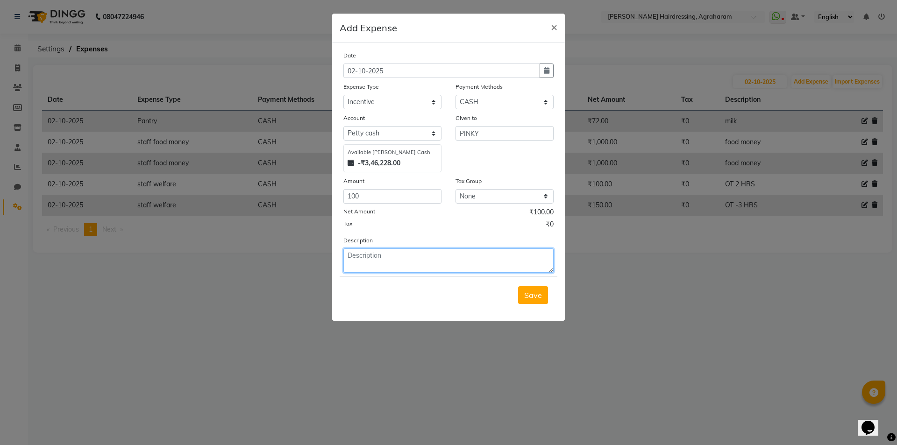
click at [366, 256] on textarea at bounding box center [448, 261] width 210 height 24
type textarea "MEMBERSHIP CARD ACTIVATION"
click at [530, 295] on span "Save" at bounding box center [533, 295] width 18 height 9
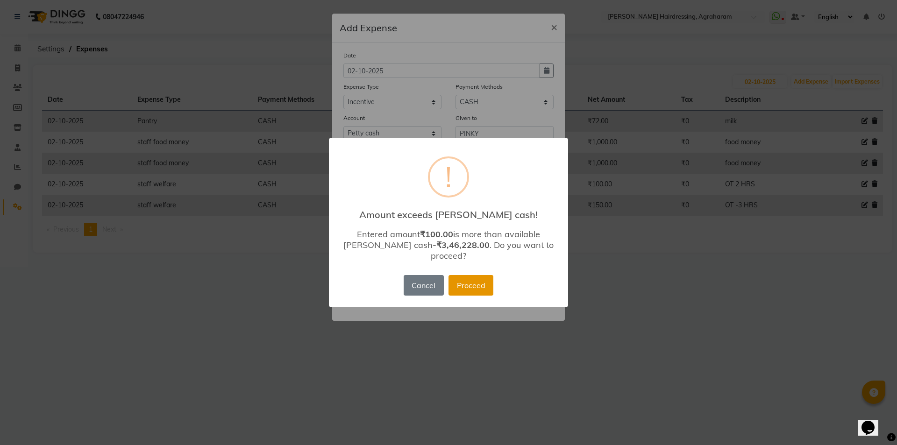
click at [491, 283] on button "Proceed" at bounding box center [471, 285] width 45 height 21
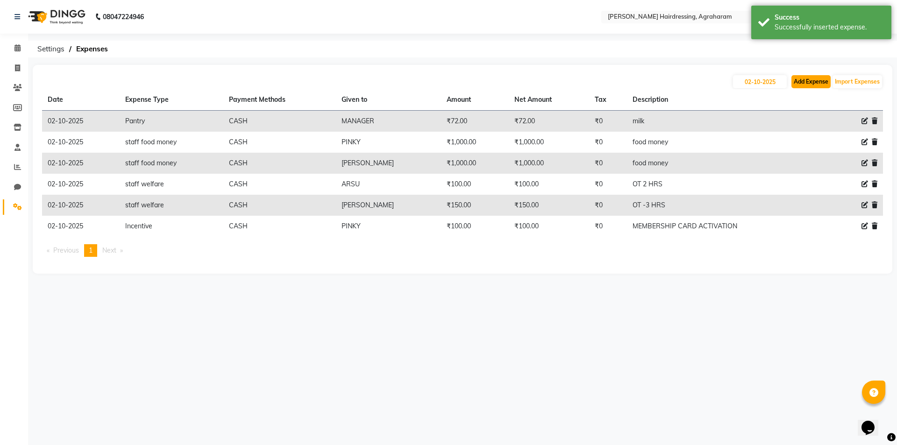
click at [816, 86] on button "Add Expense" at bounding box center [811, 81] width 39 height 13
select select "1"
select select "7111"
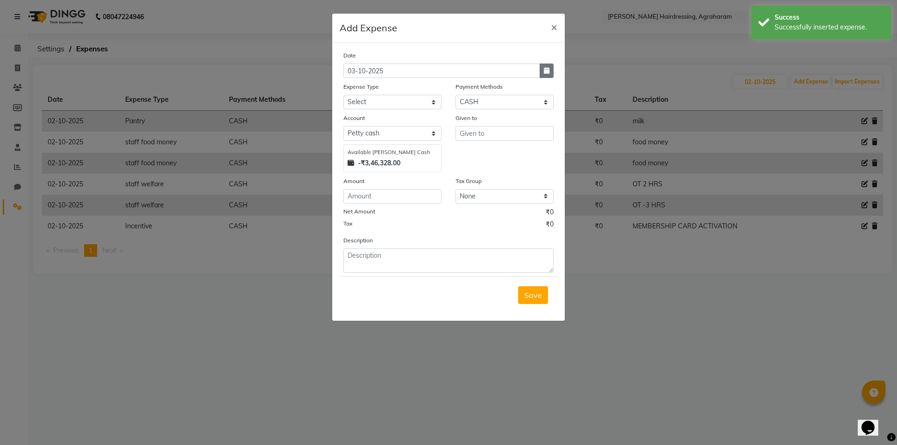
click at [542, 73] on button "button" at bounding box center [547, 71] width 14 height 14
select select "10"
select select "2025"
click at [398, 118] on div "2" at bounding box center [398, 119] width 15 height 15
type input "02-10-2025"
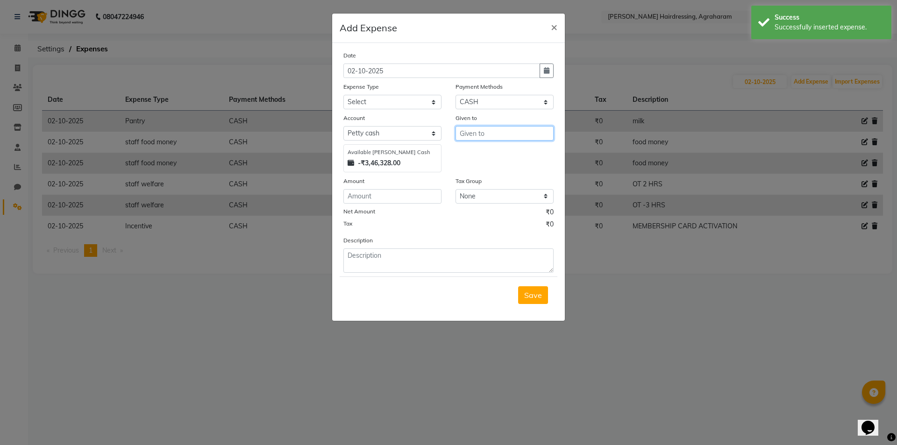
click at [494, 132] on input "text" at bounding box center [505, 133] width 98 height 14
click at [487, 155] on ngb-highlight "[PERSON_NAME][DATE]" at bounding box center [486, 153] width 39 height 9
type input "[PERSON_NAME]"
click at [384, 199] on input "number" at bounding box center [392, 196] width 98 height 14
type input "50"
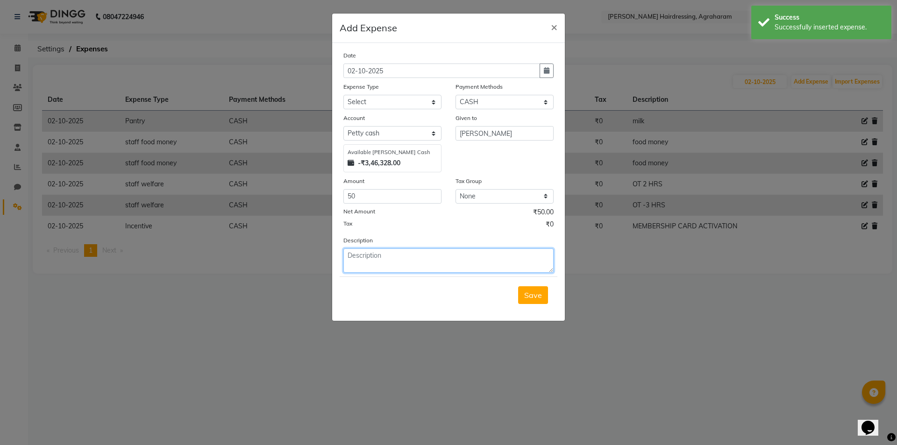
click at [382, 258] on textarea at bounding box center [448, 261] width 210 height 24
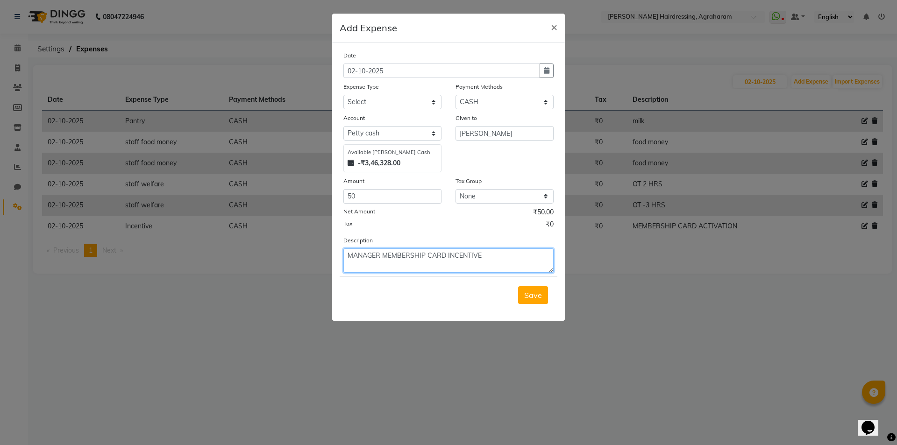
type textarea "MANAGER MEMBERSHIP CARD INCENTIVE"
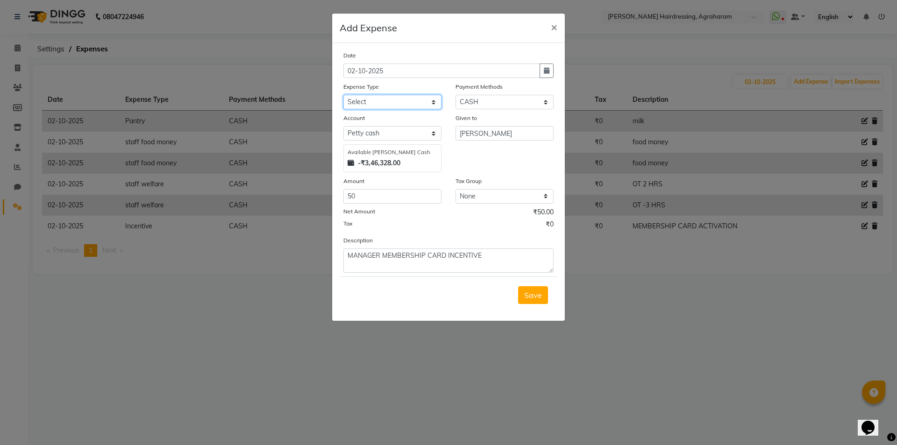
click at [423, 106] on select "Select Advance Salary cash given to office Cash transfer to bank Client Snacks …" at bounding box center [392, 102] width 98 height 14
select select "20841"
click at [343, 95] on select "Select Advance Salary cash given to office Cash transfer to bank Client Snacks …" at bounding box center [392, 102] width 98 height 14
click at [532, 299] on span "Save" at bounding box center [533, 295] width 18 height 9
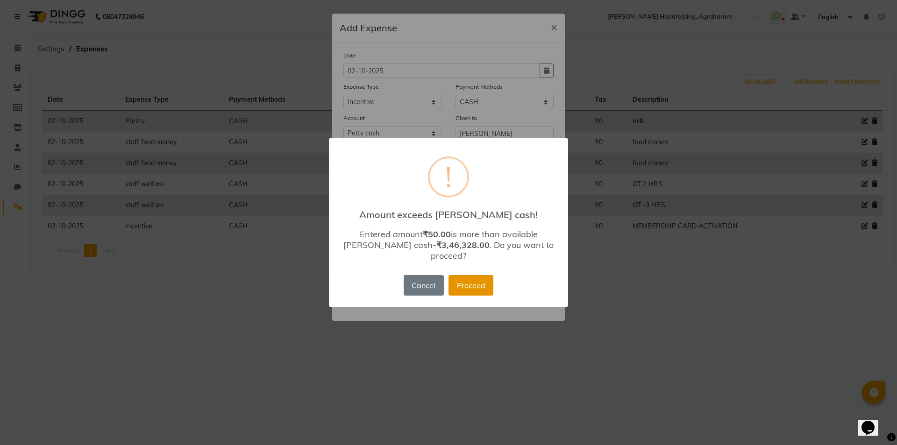
click at [467, 285] on button "Proceed" at bounding box center [471, 285] width 45 height 21
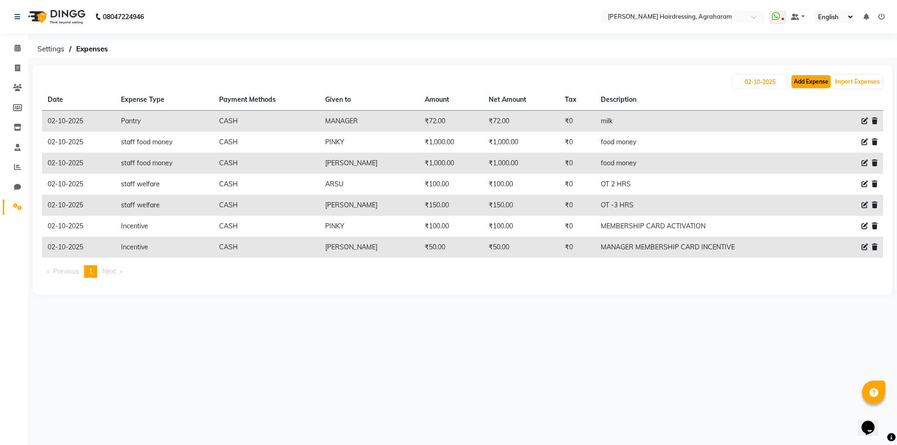
click at [807, 83] on button "Add Expense" at bounding box center [811, 81] width 39 height 13
select select "1"
select select "7111"
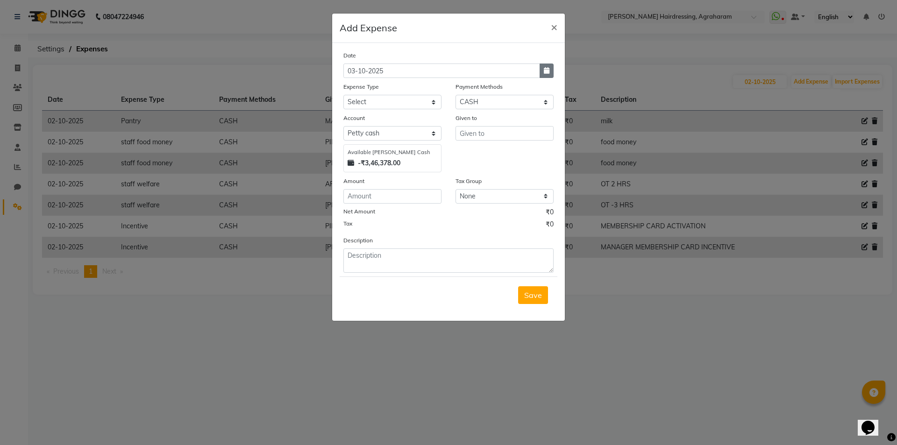
click at [546, 69] on icon "button" at bounding box center [547, 70] width 6 height 7
select select "10"
select select "2025"
click at [401, 121] on div "2" at bounding box center [398, 119] width 15 height 15
type input "02-10-2025"
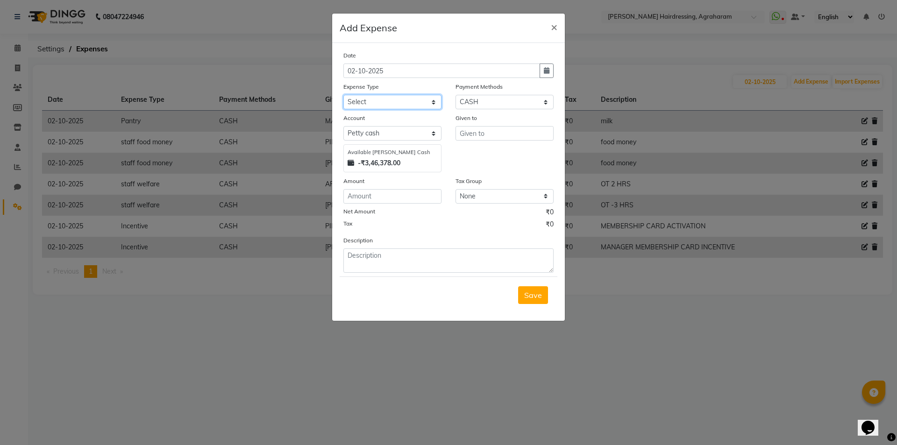
click at [368, 105] on select "Select Advance Salary cash given to office Cash transfer to bank Client Snacks …" at bounding box center [392, 102] width 98 height 14
select select "20841"
click at [343, 95] on select "Select Advance Salary cash given to office Cash transfer to bank Client Snacks …" at bounding box center [392, 102] width 98 height 14
click at [473, 130] on input "text" at bounding box center [505, 133] width 98 height 14
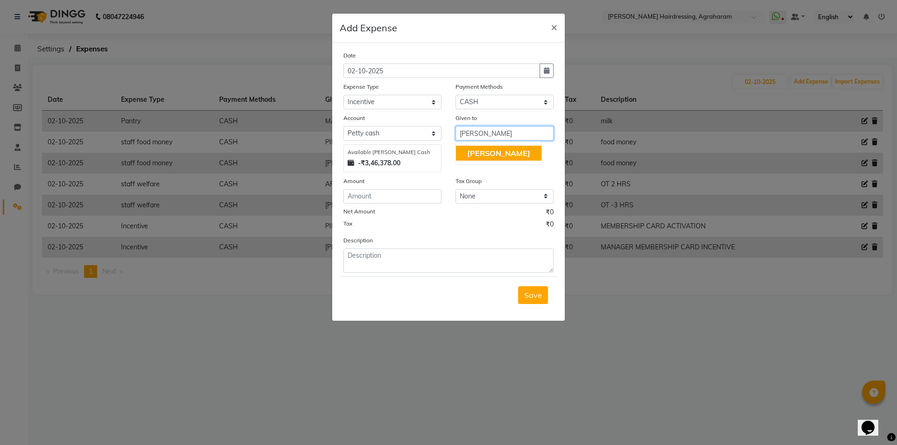
drag, startPoint x: 485, startPoint y: 153, endPoint x: 480, endPoint y: 160, distance: 9.0
click at [485, 153] on span "[PERSON_NAME]" at bounding box center [498, 153] width 63 height 9
type input "[PERSON_NAME]"
click at [382, 199] on input "number" at bounding box center [392, 196] width 98 height 14
type input "100"
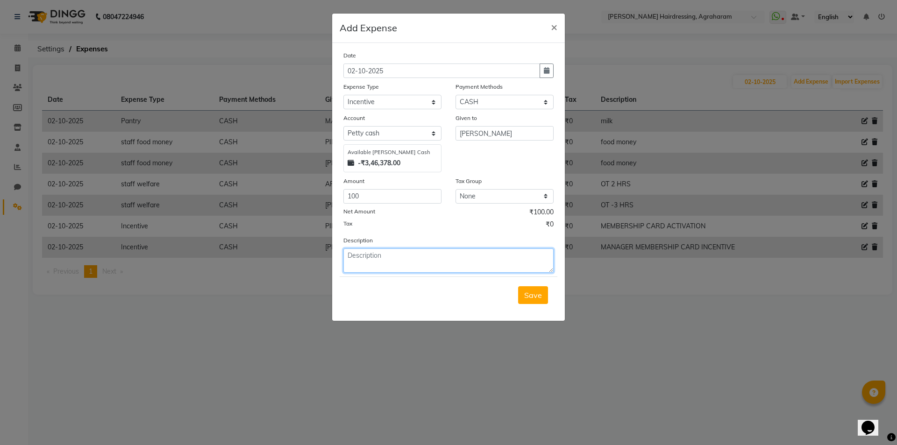
click at [377, 253] on textarea at bounding box center [448, 261] width 210 height 24
type textarea "BODY MASSAGE INCENTIVE"
click at [529, 293] on span "Save" at bounding box center [533, 295] width 18 height 9
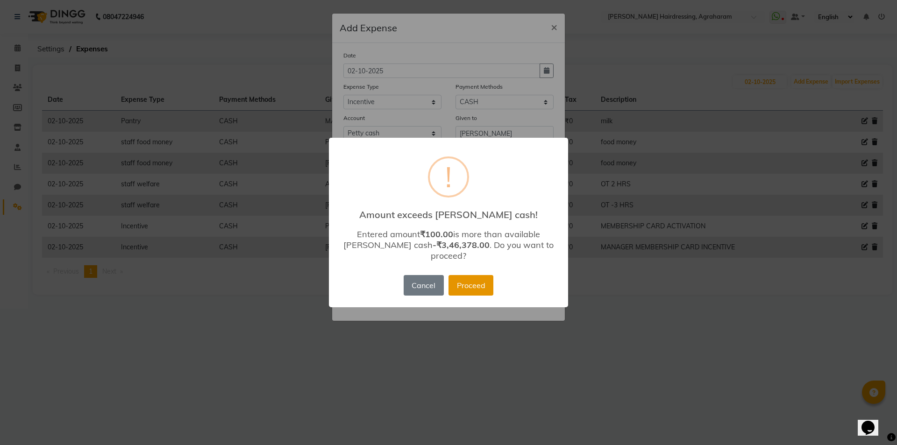
click at [482, 287] on button "Proceed" at bounding box center [471, 285] width 45 height 21
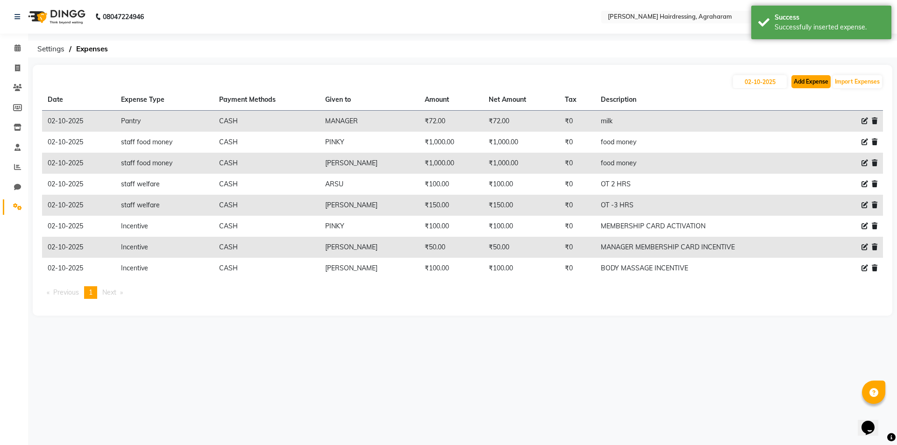
click at [814, 82] on button "Add Expense" at bounding box center [811, 81] width 39 height 13
select select "1"
select select "7111"
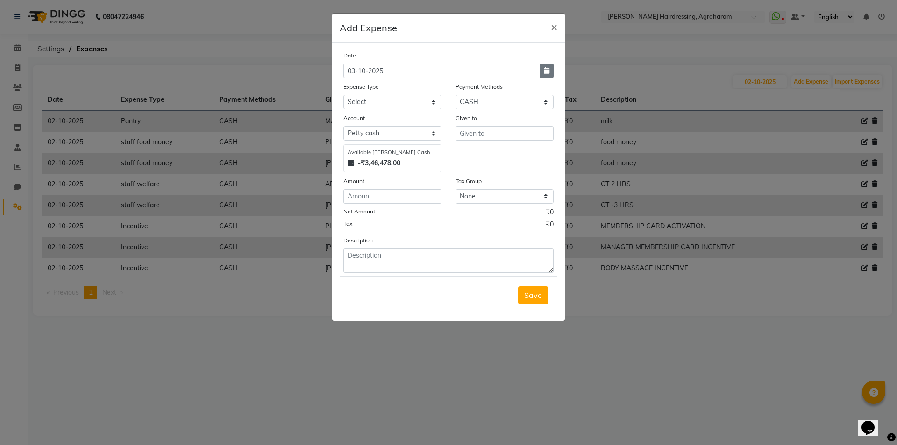
drag, startPoint x: 547, startPoint y: 70, endPoint x: 542, endPoint y: 73, distance: 5.7
click at [547, 70] on icon "button" at bounding box center [547, 70] width 6 height 7
select select "10"
select select "2025"
click at [402, 123] on div "2" at bounding box center [398, 119] width 15 height 15
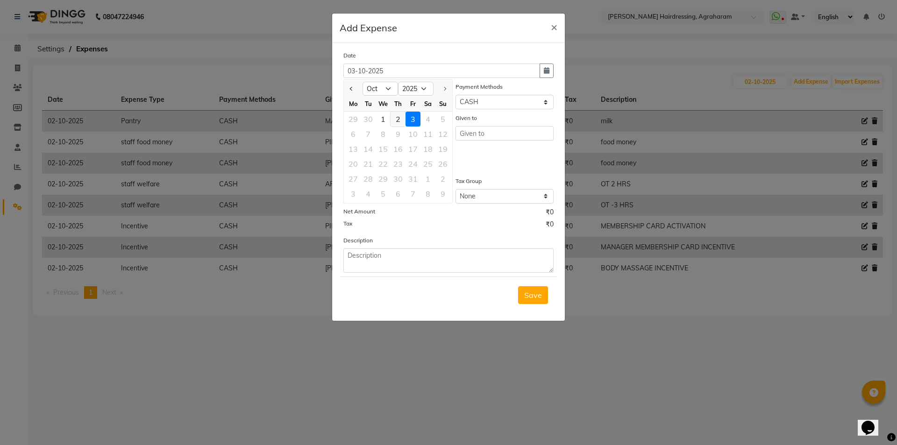
type input "02-10-2025"
click at [436, 100] on select "Select Advance Salary cash given to office Cash transfer to bank Client Snacks …" at bounding box center [392, 102] width 98 height 14
select select "20841"
click at [343, 95] on select "Select Advance Salary cash given to office Cash transfer to bank Client Snacks …" at bounding box center [392, 102] width 98 height 14
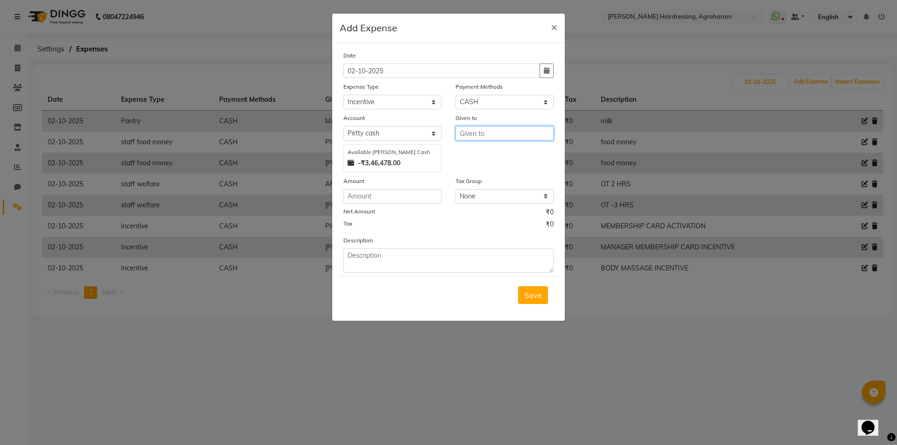
click at [506, 136] on input "text" at bounding box center [505, 133] width 98 height 14
click at [501, 149] on button "[PERSON_NAME]" at bounding box center [499, 153] width 86 height 15
type input "[PERSON_NAME]"
click at [370, 194] on input "number" at bounding box center [392, 196] width 98 height 14
type input "20"
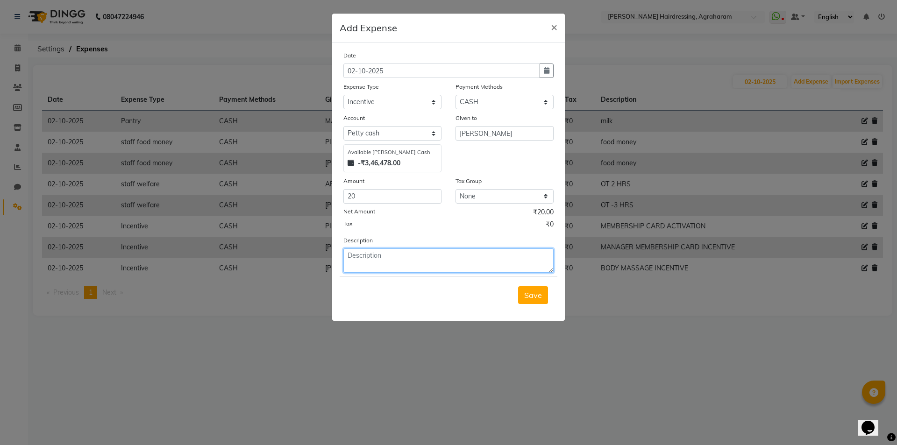
click at [350, 260] on textarea at bounding box center [448, 261] width 210 height 24
type textarea "GOOGLE REV [DEMOGRAPHIC_DATA]-1"
click at [544, 296] on button "Save" at bounding box center [533, 295] width 30 height 18
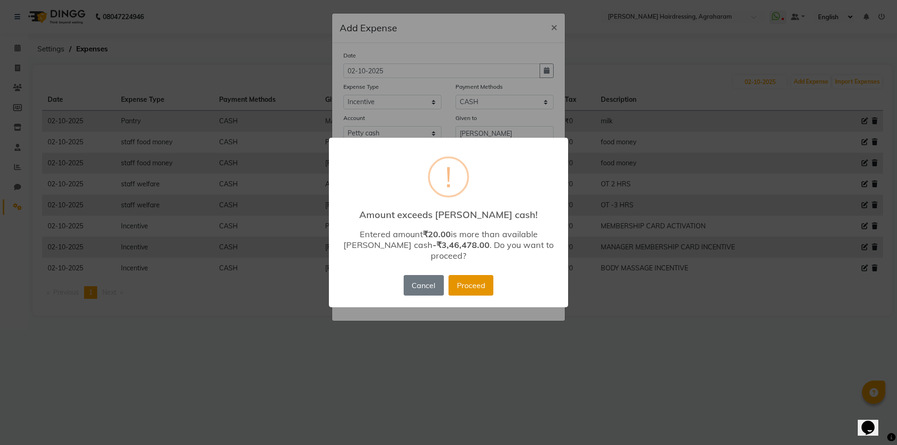
click at [473, 278] on button "Proceed" at bounding box center [471, 285] width 45 height 21
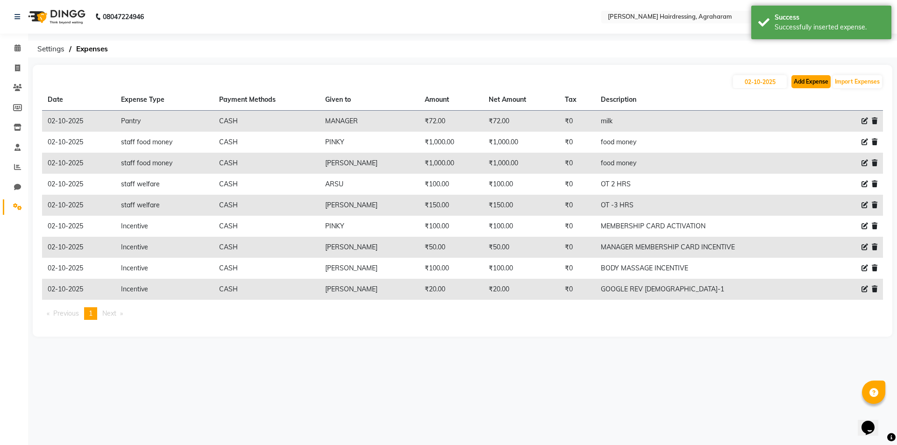
click at [814, 84] on button "Add Expense" at bounding box center [811, 81] width 39 height 13
select select "1"
select select "7111"
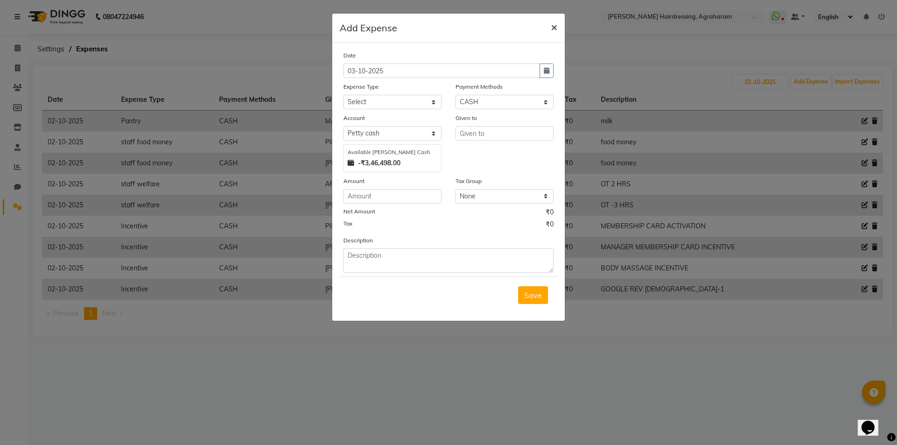
click at [552, 25] on span "×" at bounding box center [554, 27] width 7 height 14
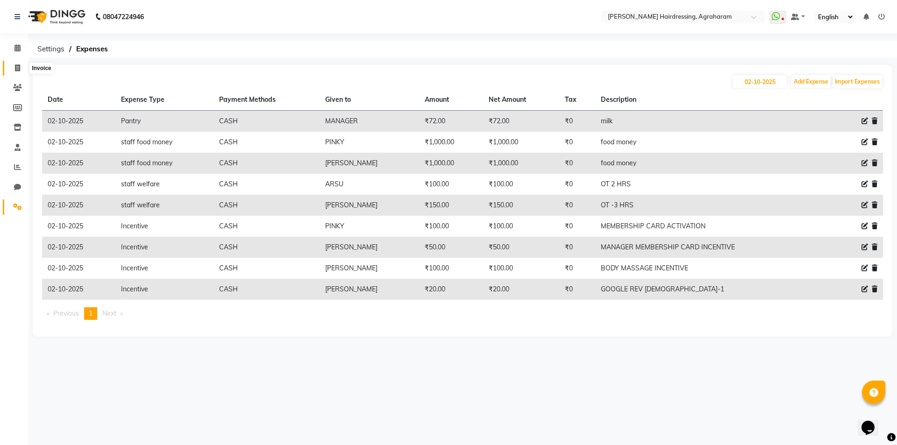
click at [18, 68] on icon at bounding box center [17, 67] width 5 height 7
select select "service"
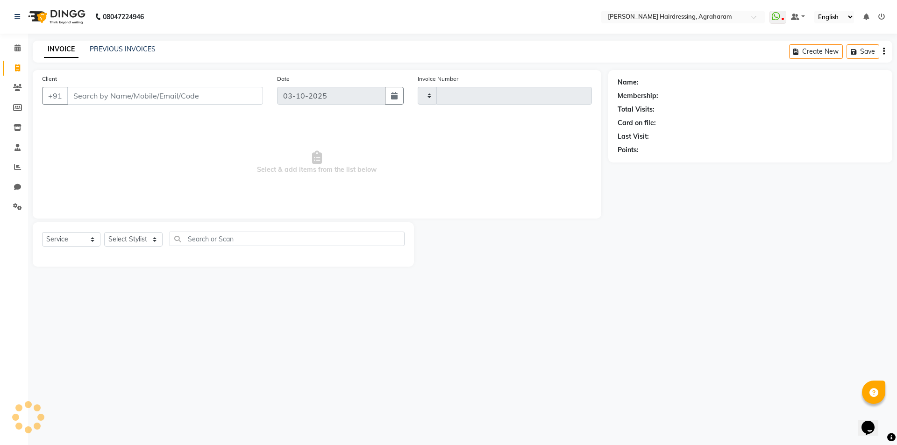
type input "3112"
select select "7962"
click at [126, 51] on link "PREVIOUS INVOICES" at bounding box center [123, 49] width 66 height 8
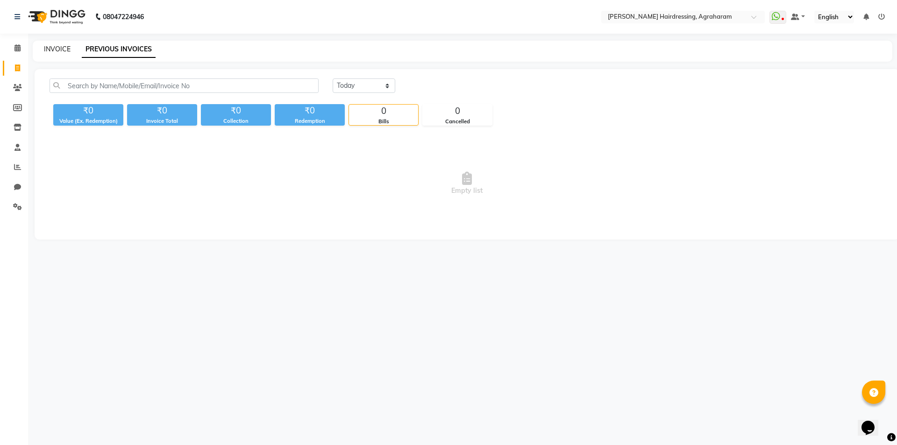
click at [55, 50] on link "INVOICE" at bounding box center [57, 49] width 27 height 8
select select "service"
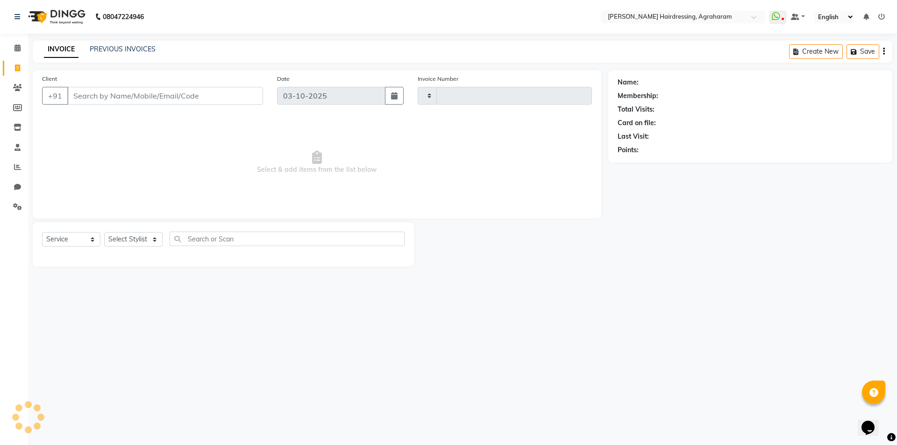
type input "3112"
select select "7962"
